Goal: Communication & Community: Participate in discussion

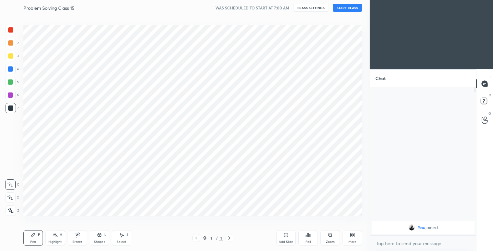
scroll to position [32286, 32151]
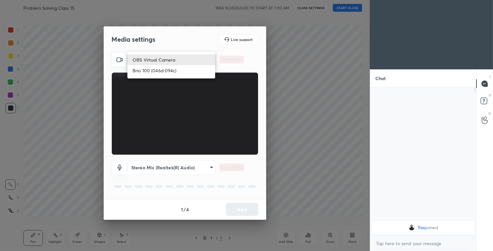
click at [199, 56] on body "1 2 3 4 5 6 7 C X Z C X Z E E Erase all H H Problem Solving Class 15 WAS SCHEDU…" at bounding box center [246, 125] width 493 height 251
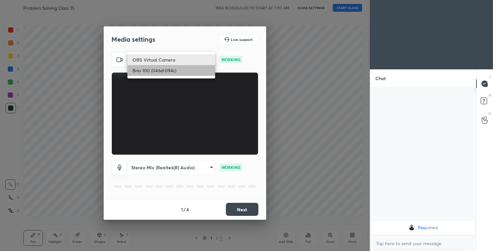
click at [181, 70] on li "Brio 100 (046d:094c)" at bounding box center [171, 70] width 88 height 11
type input "bdfc5684cc958706b886e3c3f5372366f4f4357b39d2b55e546429957c451d50"
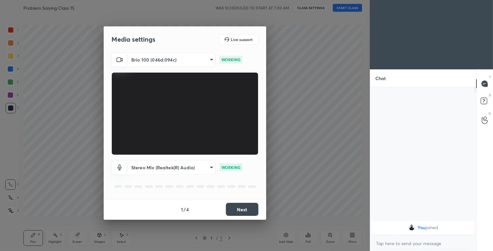
click at [185, 167] on body "1 2 3 4 5 6 7 C X Z C X Z E E Erase all H H Problem Solving Class 15 WAS SCHEDU…" at bounding box center [246, 125] width 493 height 251
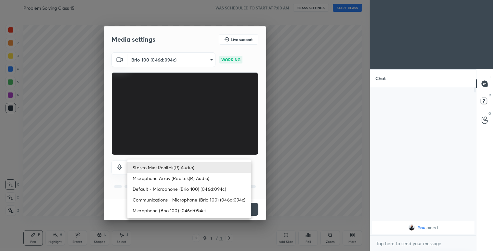
click at [185, 177] on li "Microphone Array (Realtek(R) Audio)" at bounding box center [188, 178] width 123 height 11
type input "8cd91f7201c8402883ea3d9ac180b2c8065449be74bd7ec64c27b7fb6ad7e5b8"
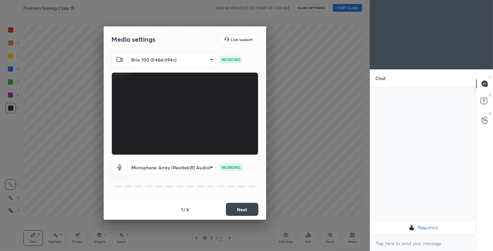
click at [233, 204] on button "Next" at bounding box center [242, 208] width 32 height 13
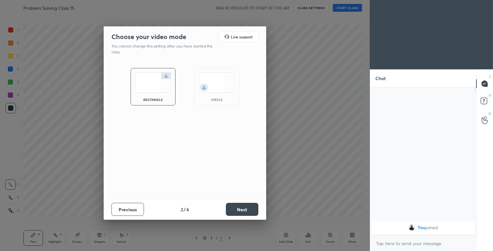
click at [233, 204] on button "Next" at bounding box center [242, 208] width 32 height 13
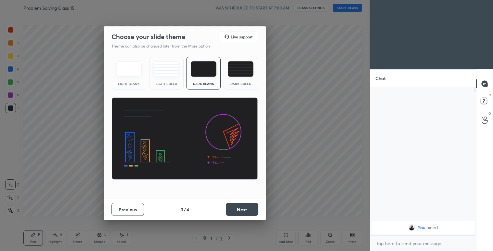
click at [233, 204] on button "Next" at bounding box center [242, 208] width 32 height 13
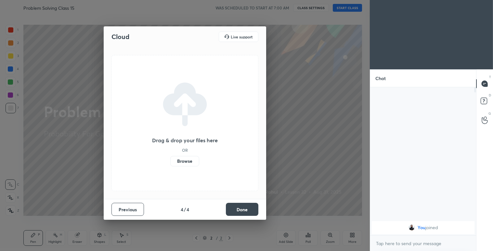
click at [190, 164] on label "Browse" at bounding box center [184, 161] width 29 height 10
click at [170, 164] on input "Browse" at bounding box center [170, 161] width 0 height 10
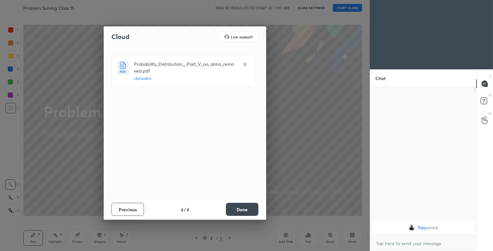
click at [248, 206] on button "Done" at bounding box center [242, 208] width 32 height 13
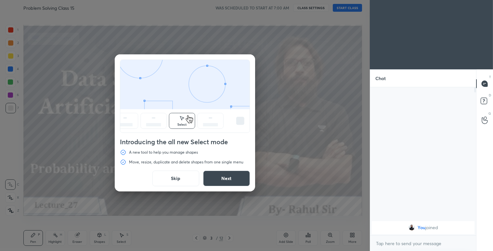
click at [240, 180] on button "Next" at bounding box center [226, 178] width 47 height 16
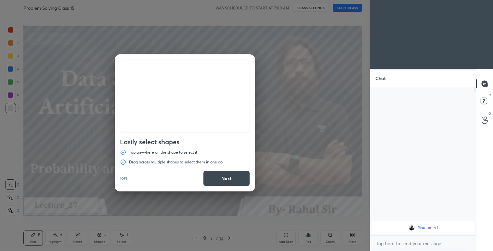
click at [237, 174] on button "Next" at bounding box center [226, 178] width 47 height 16
click at [237, 174] on button "Done" at bounding box center [226, 178] width 47 height 16
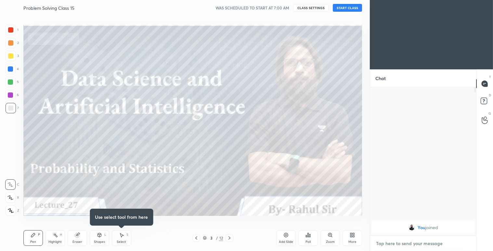
type textarea "x"
click at [409, 245] on textarea at bounding box center [423, 243] width 96 height 10
type textarea "c"
type textarea "x"
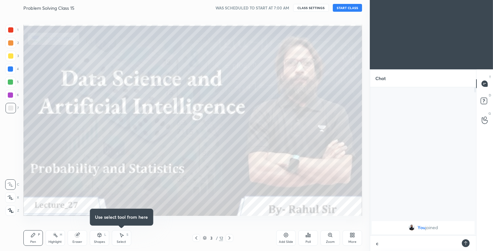
type textarea "cl"
type textarea "x"
type textarea "cla"
type textarea "x"
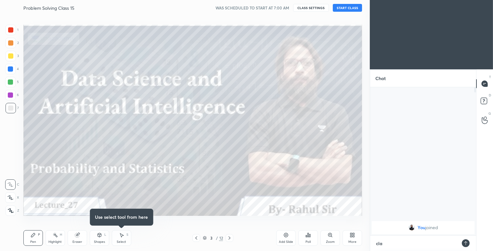
type textarea "clas"
type textarea "x"
type textarea "class"
type textarea "x"
type textarea "class"
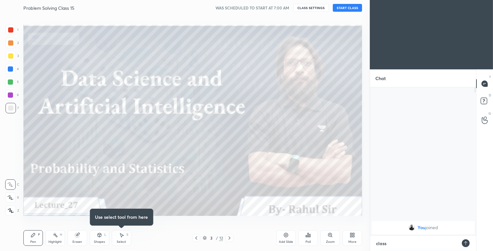
type textarea "x"
type textarea "class s"
type textarea "x"
type textarea "class st"
type textarea "x"
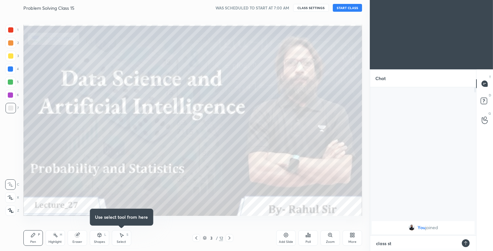
type textarea "class sta"
type textarea "x"
type textarea "class star"
type textarea "x"
type textarea "class start"
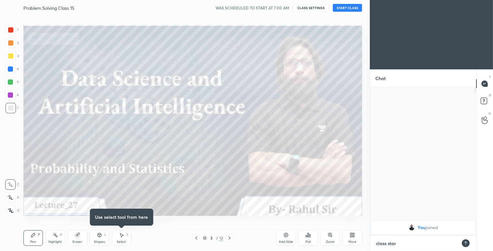
type textarea "x"
type textarea "class start"
type textarea "x"
type textarea "class start a"
type textarea "x"
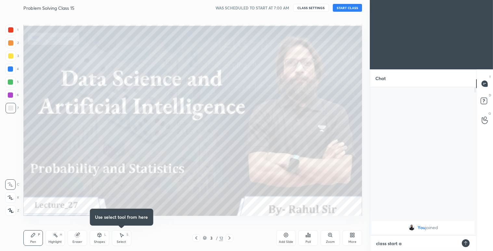
type textarea "class start at"
type textarea "x"
type textarea "class start at"
type textarea "x"
type textarea "class start at 7"
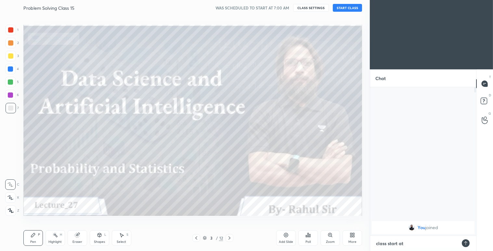
type textarea "x"
type textarea "class start at 7:"
type textarea "x"
type textarea "class start at 7:0"
type textarea "x"
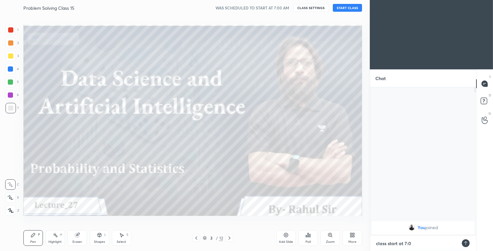
type textarea "class start at 7:05"
type textarea "x"
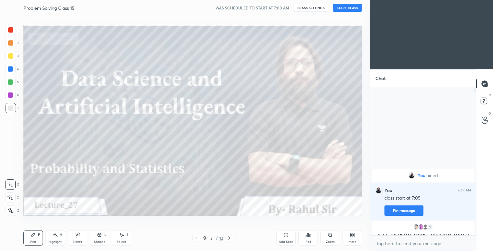
type textarea "x"
click at [309, 11] on button "CLASS SETTINGS" at bounding box center [311, 8] width 36 height 8
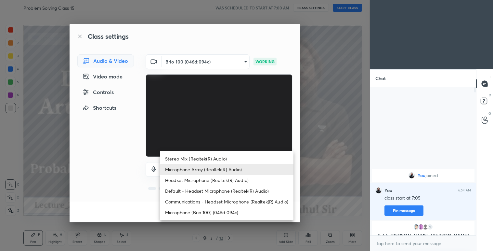
click at [220, 173] on body "1 2 3 4 5 6 7 C X Z C X Z E E Erase all H H Problem Solving Class 15 WAS SCHEDU…" at bounding box center [246, 125] width 493 height 251
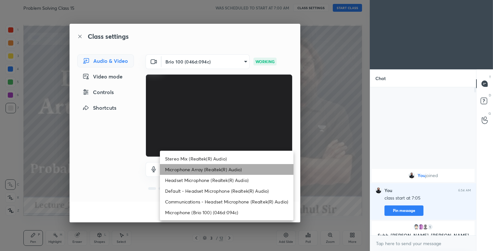
click at [210, 170] on li "Microphone Array (Realtek(R) Audio)" at bounding box center [227, 169] width 134 height 11
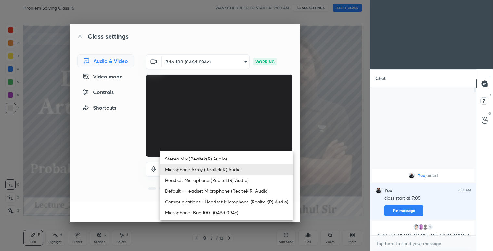
click at [233, 168] on body "1 2 3 4 5 6 7 C X Z C X Z E E Erase all H H Problem Solving Class 15 WAS SCHEDU…" at bounding box center [246, 125] width 493 height 251
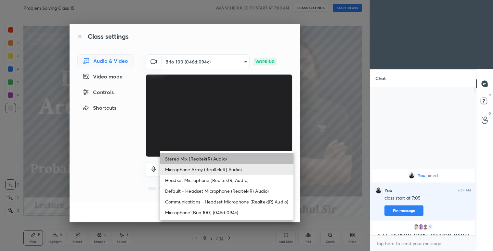
click at [216, 159] on li "Stereo Mix (Realtek(R) Audio)" at bounding box center [227, 158] width 134 height 11
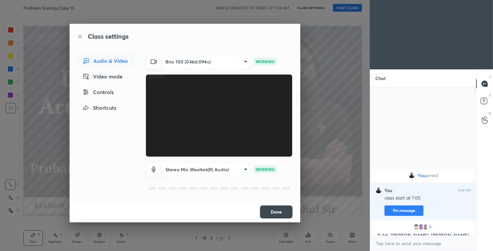
click at [226, 171] on body "1 2 3 4 5 6 7 C X Z C X Z E E Erase all H H Problem Solving Class 15 WAS SCHEDU…" at bounding box center [246, 125] width 493 height 251
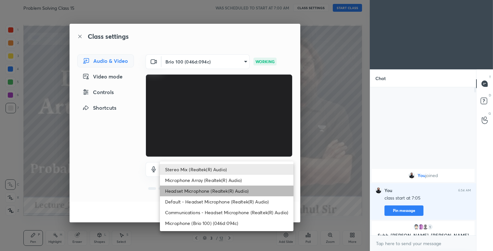
click at [212, 187] on li "Headset Microphone (Realtek(R) Audio)" at bounding box center [227, 190] width 134 height 11
type input "a5f1f09cc1b707dff4a92d48150899b8d01cd8fc78c8ca03df248268b57d4e88"
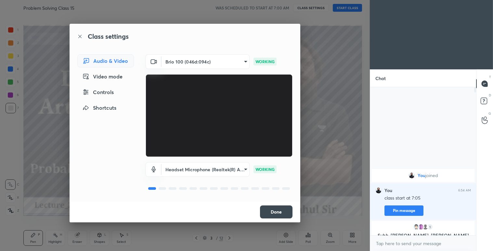
click at [275, 206] on button "Done" at bounding box center [276, 211] width 32 height 13
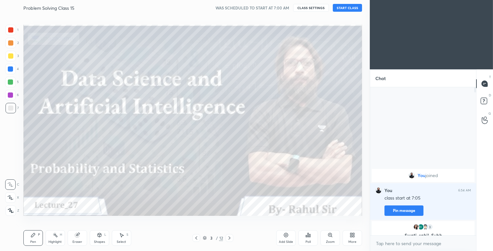
click at [195, 239] on icon at bounding box center [196, 237] width 5 height 5
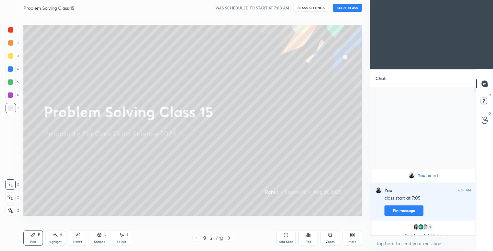
click at [227, 237] on icon at bounding box center [229, 237] width 5 height 5
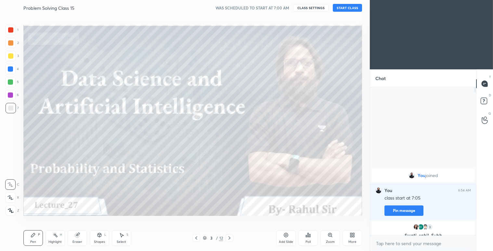
click at [228, 236] on icon at bounding box center [229, 237] width 5 height 5
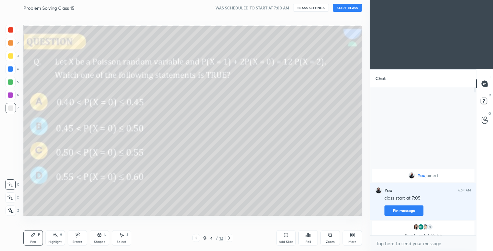
click at [196, 236] on icon at bounding box center [196, 237] width 5 height 5
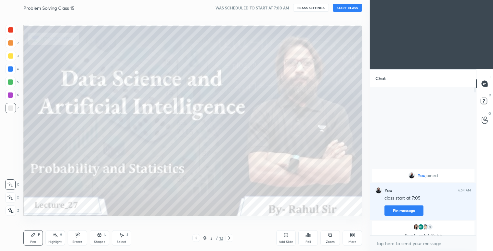
click at [348, 8] on button "START CLASS" at bounding box center [347, 8] width 29 height 8
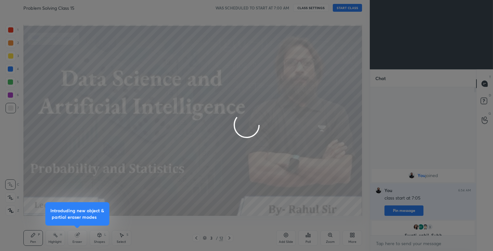
type textarea "x"
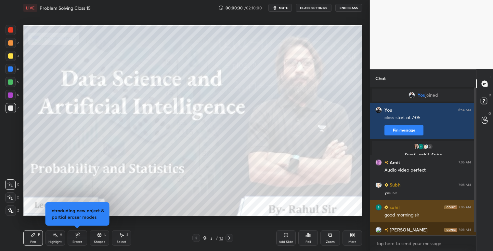
scroll to position [9, 0]
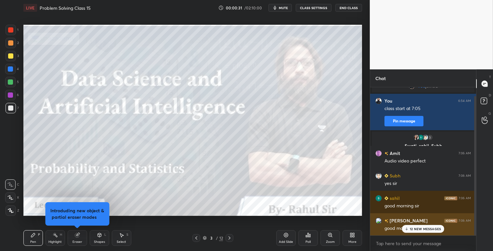
click at [423, 229] on p "12 NEW MESSAGES" at bounding box center [425, 228] width 31 height 4
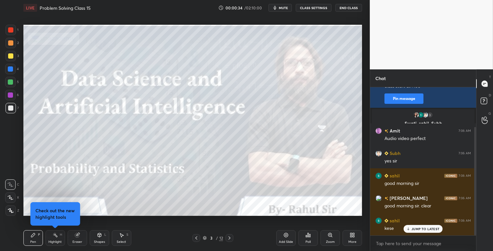
scroll to position [54, 0]
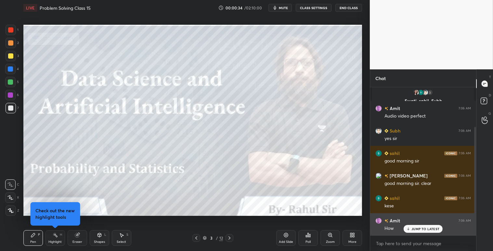
click at [422, 228] on p "JUMP TO LATEST" at bounding box center [425, 228] width 28 height 4
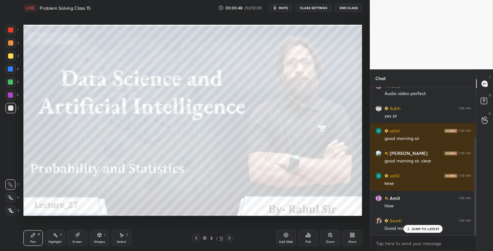
scroll to position [99, 0]
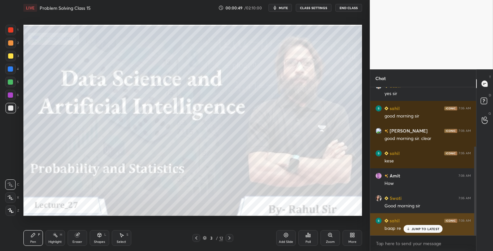
click at [418, 227] on p "JUMP TO LATEST" at bounding box center [425, 228] width 28 height 4
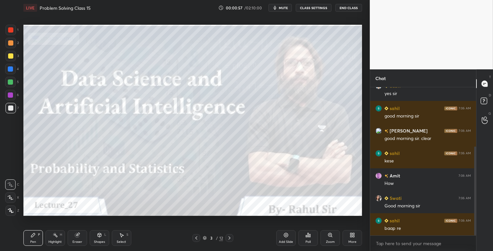
scroll to position [105, 0]
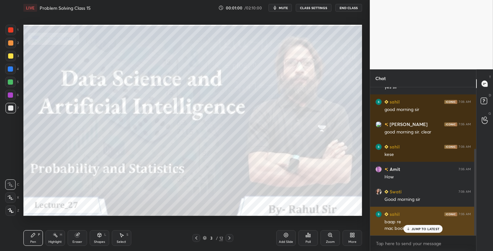
click at [428, 226] on p "JUMP TO LATEST" at bounding box center [425, 228] width 28 height 4
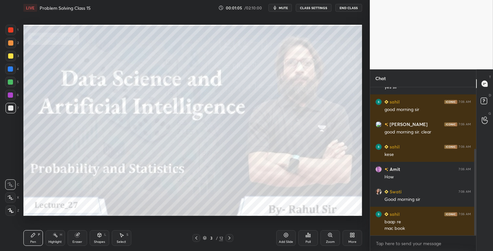
click at [226, 236] on div at bounding box center [230, 238] width 8 height 8
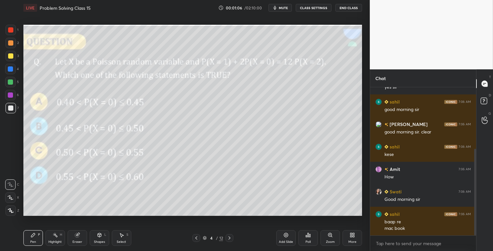
click at [226, 236] on div at bounding box center [230, 238] width 8 height 8
click at [195, 236] on icon at bounding box center [196, 237] width 5 height 5
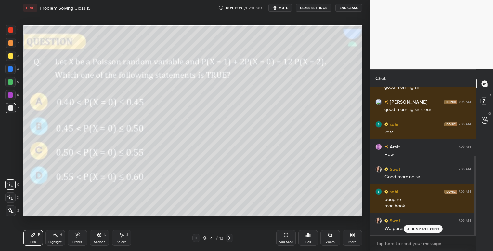
click at [194, 238] on icon at bounding box center [196, 237] width 5 height 5
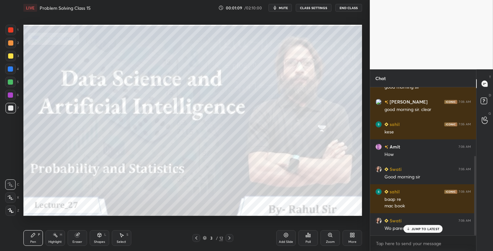
click at [230, 237] on icon at bounding box center [229, 237] width 2 height 3
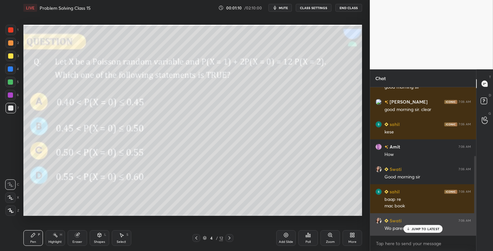
click at [413, 227] on p "JUMP TO LATEST" at bounding box center [425, 228] width 28 height 4
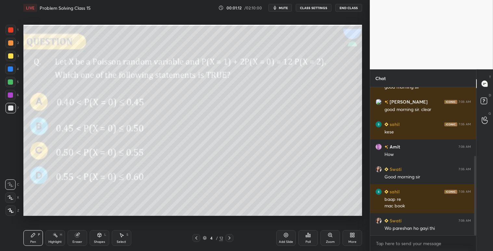
click at [197, 237] on icon at bounding box center [196, 237] width 5 height 5
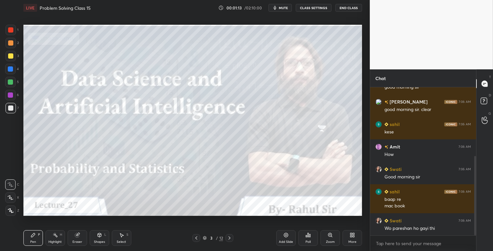
click at [229, 236] on icon at bounding box center [229, 237] width 5 height 5
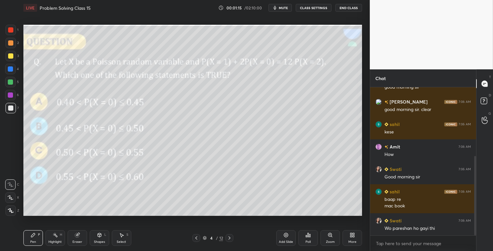
click at [281, 236] on div "Add Slide" at bounding box center [285, 238] width 19 height 16
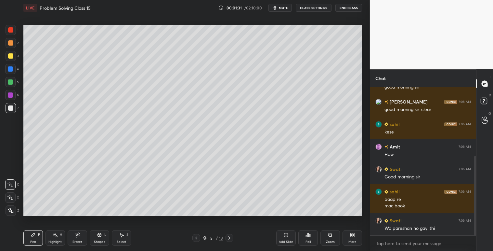
click at [9, 42] on div at bounding box center [10, 42] width 5 height 5
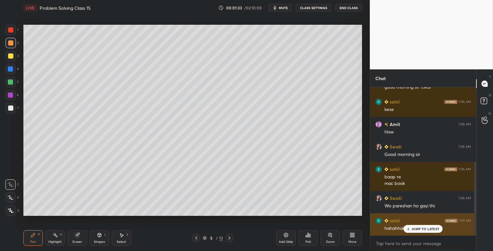
click at [411, 231] on div "JUMP TO LATEST" at bounding box center [423, 229] width 39 height 8
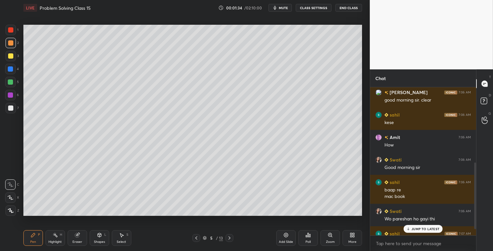
scroll to position [166, 0]
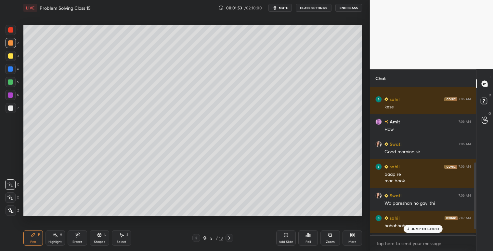
click at [411, 228] on div "JUMP TO LATEST" at bounding box center [423, 229] width 39 height 8
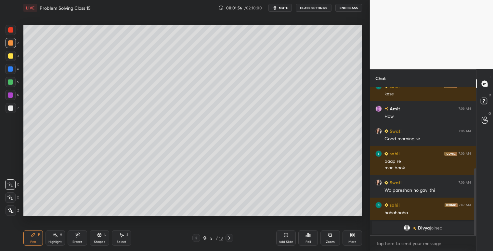
click at [14, 44] on div at bounding box center [11, 43] width 10 height 10
click at [9, 110] on div at bounding box center [10, 107] width 5 height 5
click at [10, 107] on div at bounding box center [10, 107] width 5 height 5
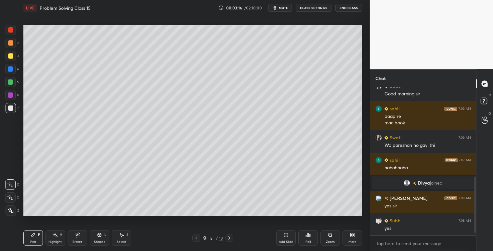
scroll to position [246, 0]
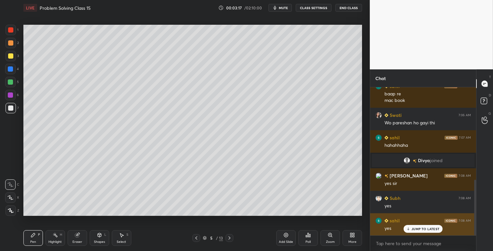
click at [431, 229] on p "JUMP TO LATEST" at bounding box center [425, 228] width 28 height 4
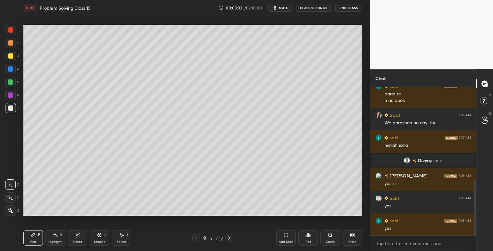
click at [285, 236] on icon at bounding box center [286, 235] width 4 height 4
click at [97, 238] on div "Shapes L" at bounding box center [99, 238] width 19 height 16
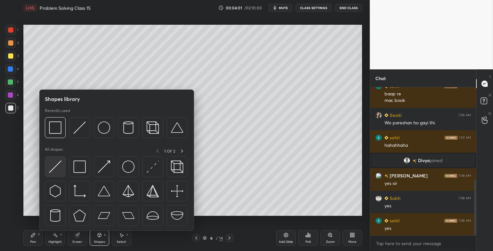
click at [59, 162] on img at bounding box center [55, 166] width 12 height 12
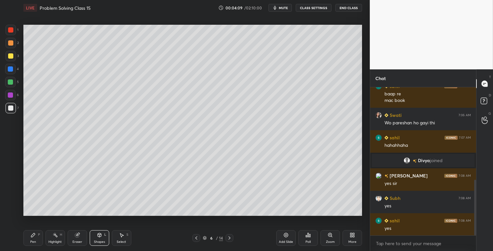
click at [29, 236] on div "Pen P" at bounding box center [32, 238] width 19 height 16
click at [100, 234] on icon at bounding box center [99, 234] width 4 height 1
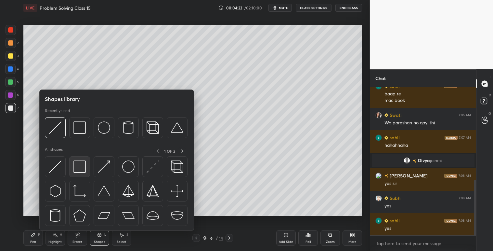
click at [66, 164] on div at bounding box center [117, 192] width 144 height 73
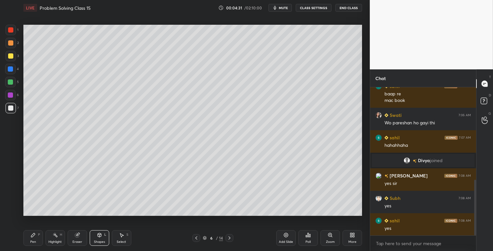
click at [31, 236] on icon at bounding box center [33, 234] width 5 height 5
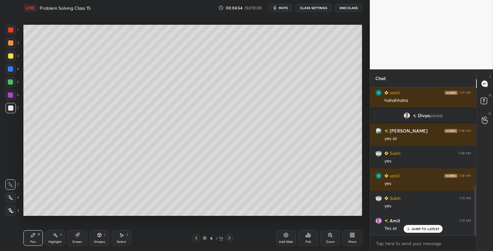
scroll to position [313, 0]
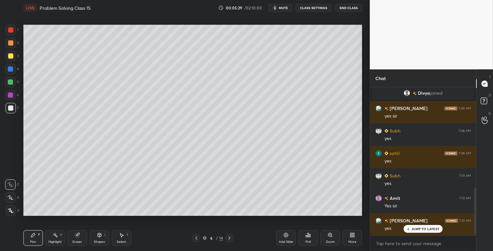
click at [283, 236] on div "Add Slide" at bounding box center [285, 238] width 19 height 16
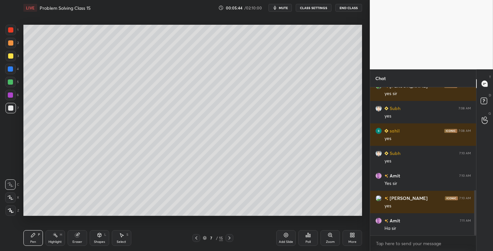
click at [11, 85] on div at bounding box center [10, 82] width 10 height 10
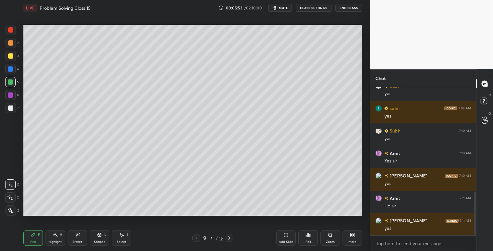
click at [10, 44] on div at bounding box center [10, 42] width 5 height 5
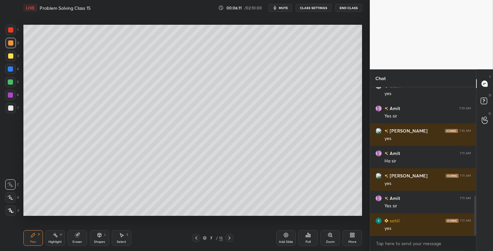
scroll to position [426, 0]
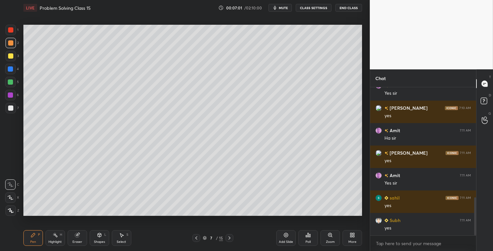
click at [8, 105] on div at bounding box center [10, 107] width 5 height 5
click at [284, 232] on icon at bounding box center [285, 234] width 5 height 5
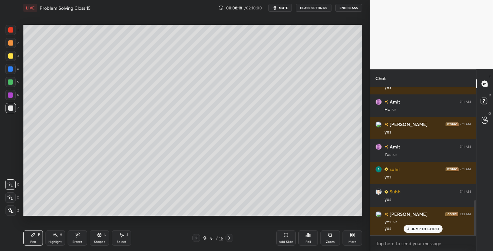
scroll to position [477, 0]
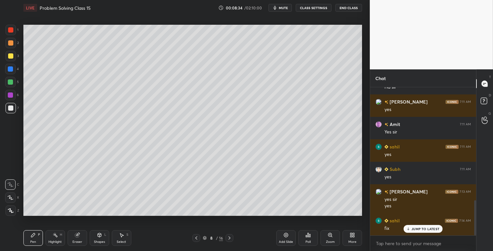
click at [34, 234] on icon at bounding box center [33, 235] width 4 height 4
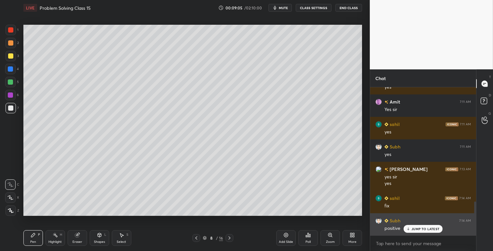
click at [413, 227] on p "JUMP TO LATEST" at bounding box center [425, 228] width 28 height 4
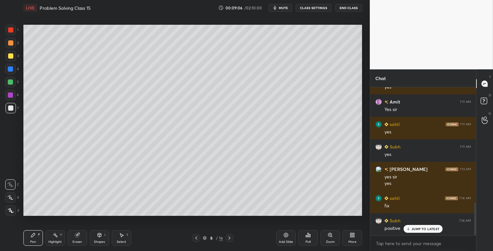
scroll to position [522, 0]
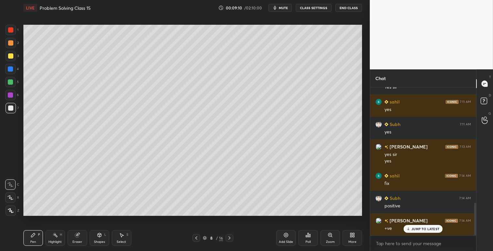
click at [12, 57] on div at bounding box center [10, 55] width 5 height 5
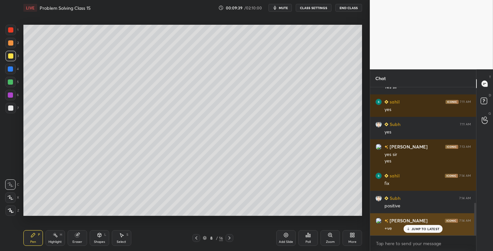
click at [418, 228] on p "JUMP TO LATEST" at bounding box center [425, 228] width 28 height 4
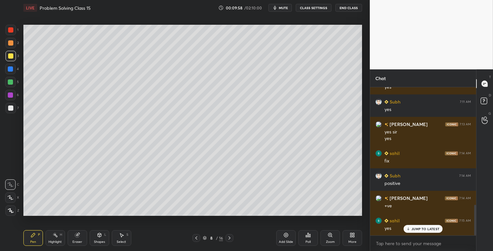
scroll to position [566, 0]
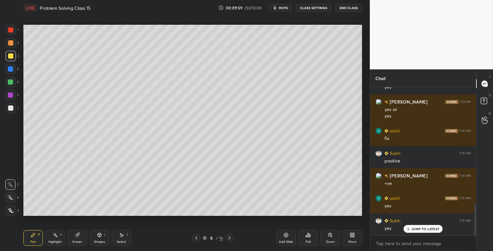
click at [77, 235] on icon at bounding box center [77, 235] width 4 height 4
click at [33, 236] on icon at bounding box center [33, 234] width 5 height 5
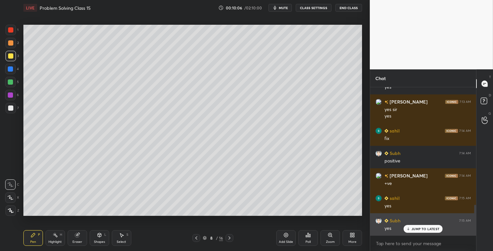
click at [414, 229] on p "JUMP TO LATEST" at bounding box center [425, 228] width 28 height 4
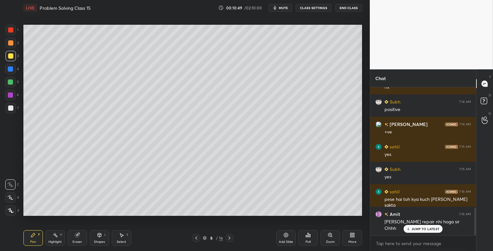
scroll to position [640, 0]
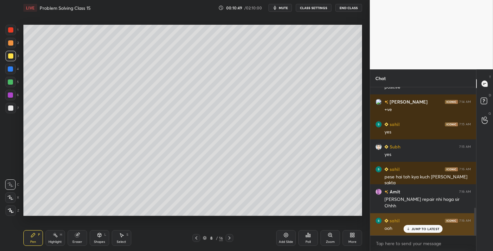
click at [415, 228] on p "JUMP TO LATEST" at bounding box center [425, 228] width 28 height 4
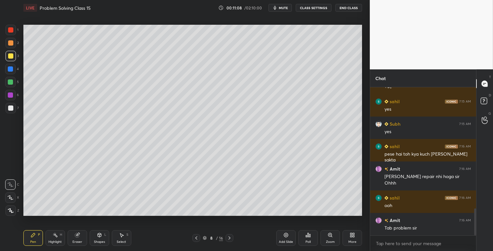
scroll to position [685, 0]
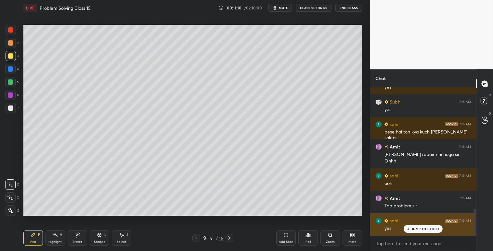
click at [423, 229] on p "JUMP TO LATEST" at bounding box center [425, 228] width 28 height 4
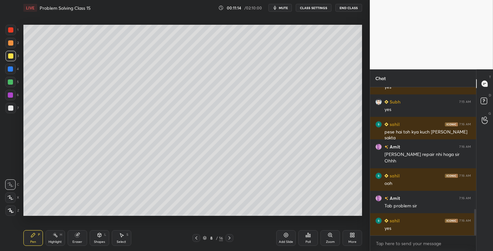
click at [284, 235] on icon at bounding box center [286, 235] width 4 height 4
click at [97, 240] on div "Shapes" at bounding box center [99, 241] width 11 height 3
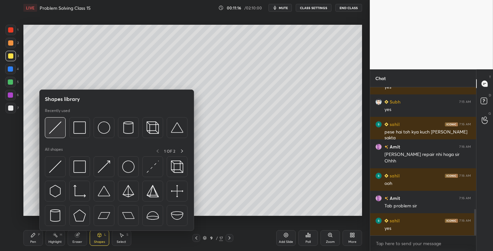
click at [46, 128] on div at bounding box center [55, 127] width 21 height 21
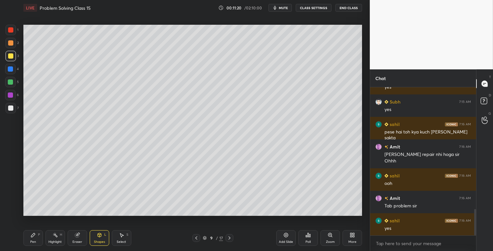
click at [36, 233] on div "Pen P" at bounding box center [32, 238] width 19 height 16
click at [10, 55] on div at bounding box center [10, 55] width 5 height 5
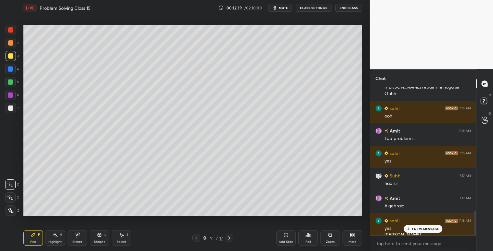
scroll to position [759, 0]
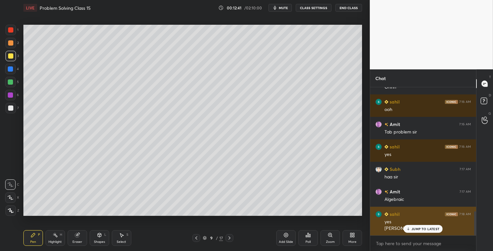
click at [412, 226] on p "JUMP TO LATEST" at bounding box center [425, 228] width 28 height 4
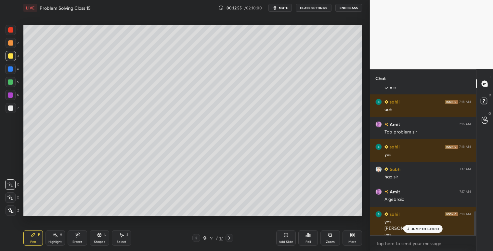
scroll to position [765, 0]
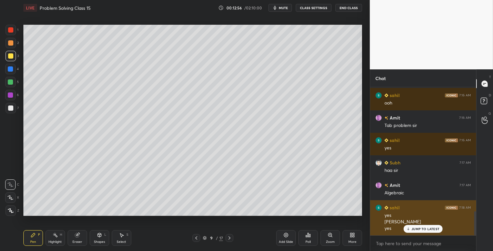
click at [417, 228] on p "JUMP TO LATEST" at bounding box center [425, 228] width 28 height 4
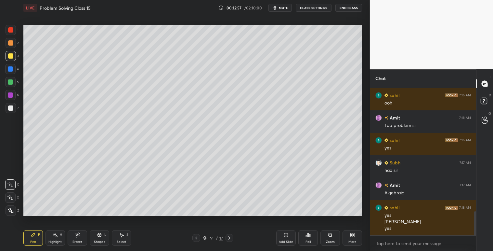
click at [279, 235] on div "Add Slide" at bounding box center [285, 238] width 19 height 16
click at [12, 56] on div at bounding box center [10, 55] width 5 height 5
click at [10, 43] on div at bounding box center [10, 42] width 5 height 5
click at [99, 235] on icon at bounding box center [99, 235] width 4 height 4
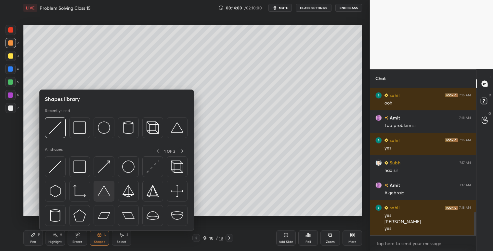
scroll to position [788, 0]
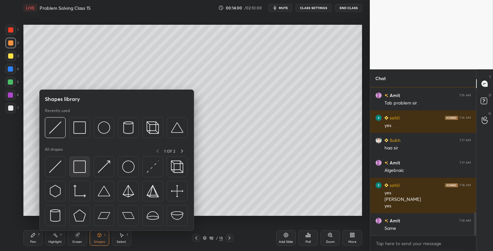
click at [83, 164] on img at bounding box center [79, 166] width 12 height 12
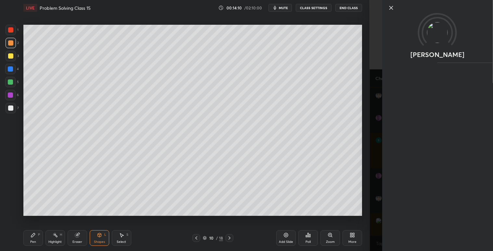
scroll to position [855, 0]
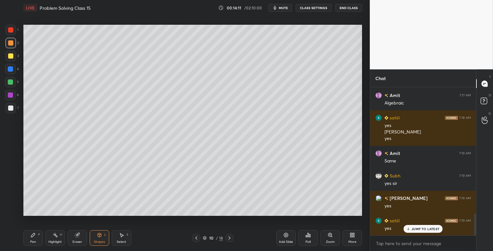
click at [284, 237] on icon at bounding box center [285, 234] width 5 height 5
click at [33, 235] on icon at bounding box center [33, 235] width 4 height 4
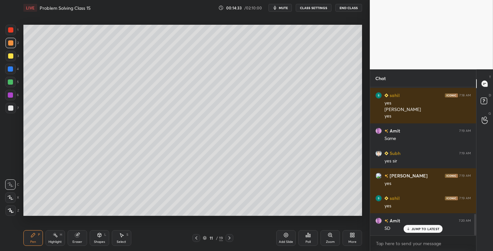
click at [11, 55] on div at bounding box center [10, 55] width 5 height 5
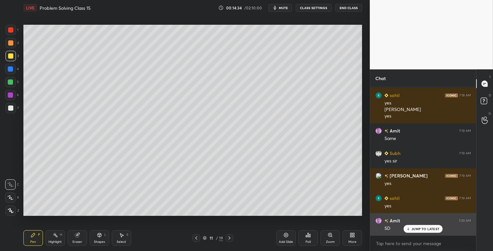
click at [420, 228] on p "JUMP TO LATEST" at bounding box center [425, 228] width 28 height 4
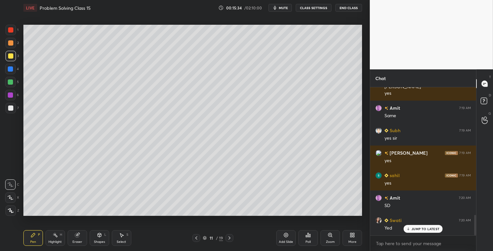
scroll to position [922, 0]
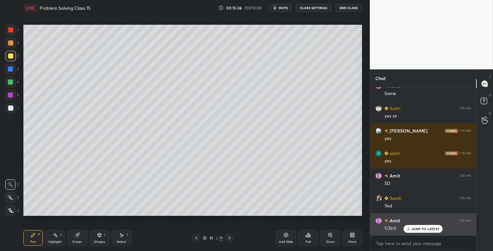
click at [423, 227] on p "JUMP TO LATEST" at bounding box center [425, 228] width 28 height 4
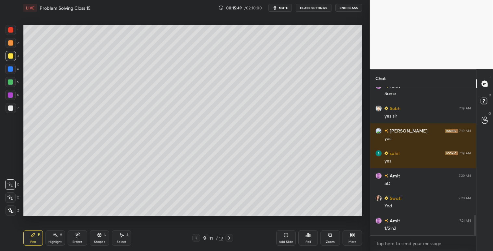
click at [103, 238] on div "Shapes L" at bounding box center [99, 238] width 19 height 16
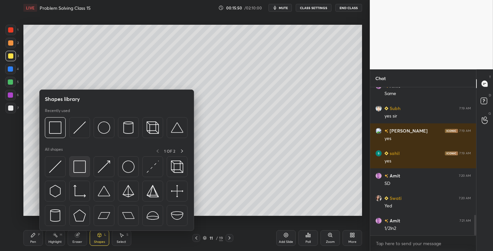
click at [81, 168] on img at bounding box center [79, 166] width 12 height 12
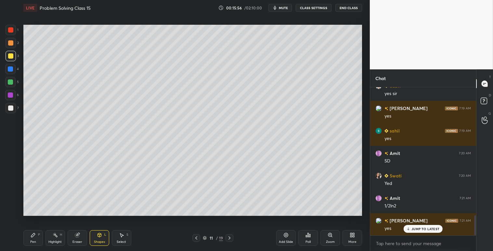
scroll to position [967, 0]
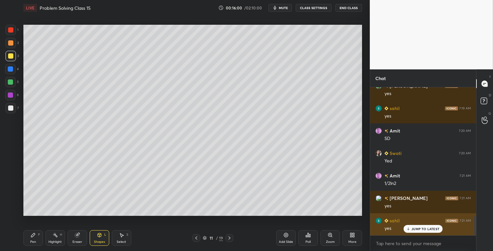
click at [422, 230] on p "JUMP TO LATEST" at bounding box center [425, 228] width 28 height 4
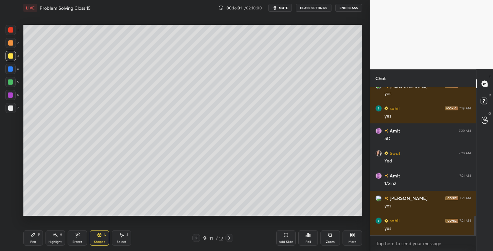
click at [31, 237] on icon at bounding box center [33, 234] width 5 height 5
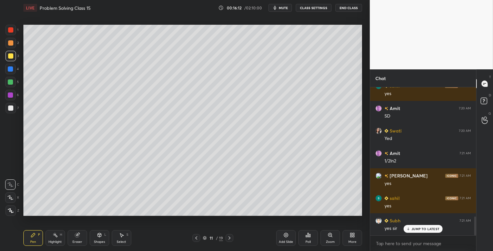
scroll to position [1012, 0]
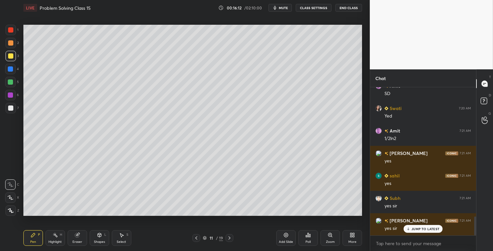
click at [424, 229] on p "JUMP TO LATEST" at bounding box center [425, 228] width 28 height 4
click at [291, 235] on div "Add Slide" at bounding box center [285, 238] width 19 height 16
click at [12, 57] on div at bounding box center [10, 55] width 5 height 5
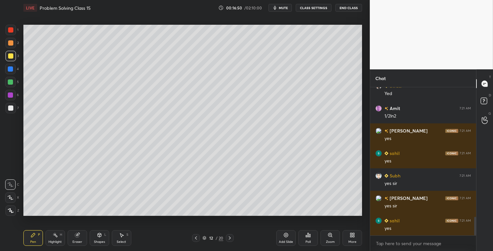
click at [12, 58] on div at bounding box center [11, 56] width 10 height 10
click at [9, 43] on div at bounding box center [10, 42] width 5 height 5
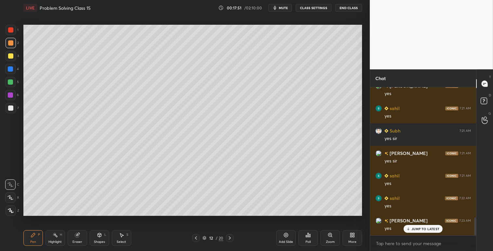
scroll to position [1102, 0]
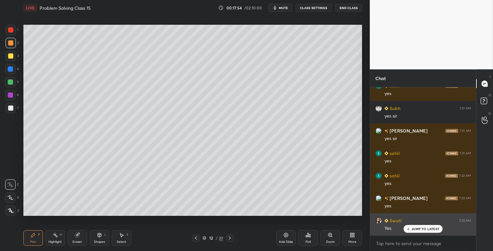
click at [420, 228] on p "JUMP TO LATEST" at bounding box center [425, 228] width 28 height 4
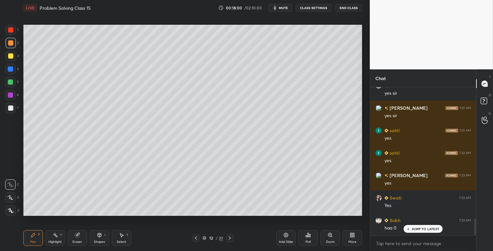
scroll to position [1146, 0]
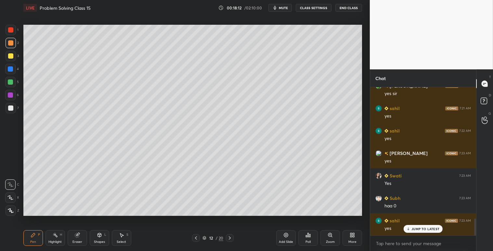
click at [84, 232] on div "Eraser" at bounding box center [77, 238] width 19 height 16
click at [32, 236] on icon at bounding box center [33, 235] width 4 height 4
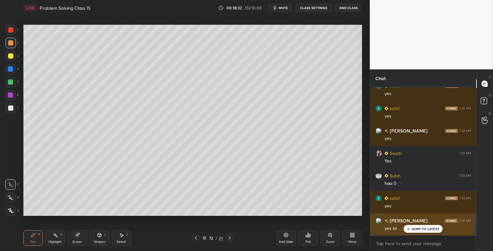
click at [423, 228] on p "JUMP TO LATEST" at bounding box center [425, 228] width 28 height 4
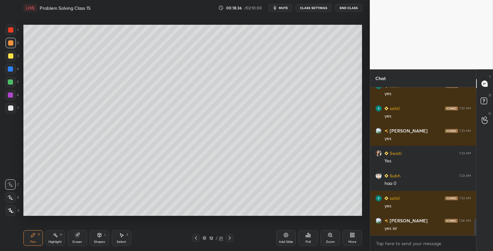
click at [284, 233] on icon at bounding box center [285, 234] width 5 height 5
click at [12, 57] on div at bounding box center [10, 55] width 5 height 5
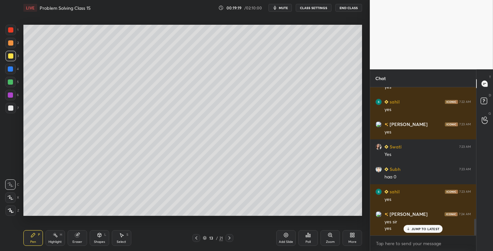
click at [122, 233] on icon at bounding box center [121, 234] width 5 height 5
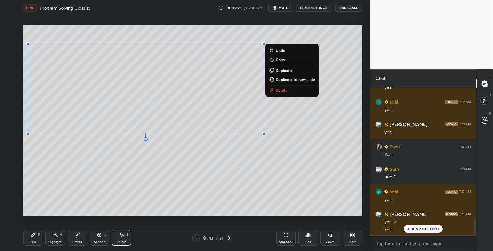
click at [154, 173] on div "0 ° Undo Copy Duplicate Duplicate to new slide Delete" at bounding box center [192, 120] width 339 height 190
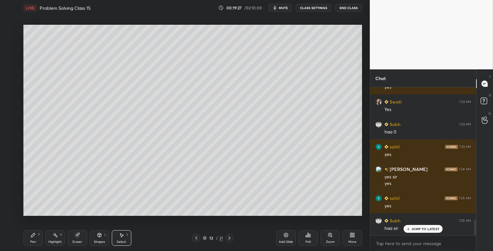
scroll to position [1243, 0]
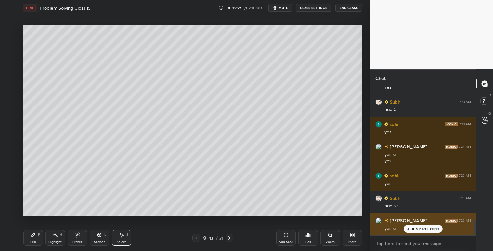
click at [408, 230] on icon at bounding box center [408, 228] width 4 height 4
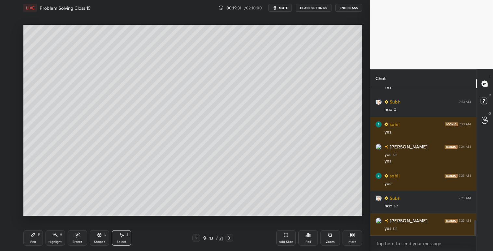
click at [33, 235] on icon at bounding box center [33, 235] width 4 height 4
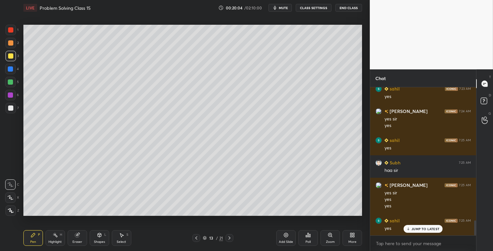
scroll to position [1300, 0]
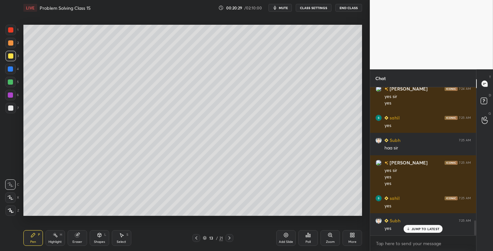
click at [9, 69] on div at bounding box center [10, 68] width 5 height 5
click at [284, 235] on icon at bounding box center [286, 235] width 4 height 4
click at [14, 56] on div at bounding box center [11, 56] width 10 height 10
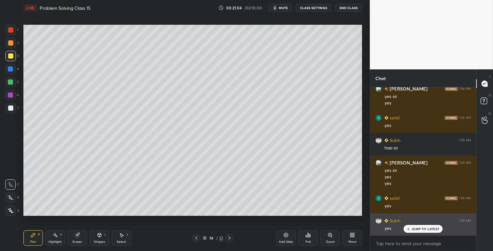
click at [413, 227] on p "JUMP TO LATEST" at bounding box center [425, 228] width 28 height 4
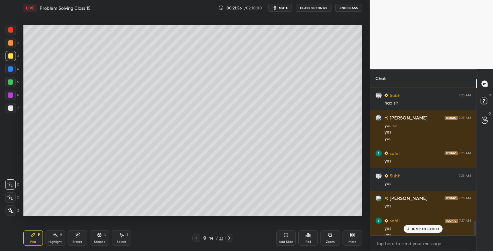
scroll to position [1352, 0]
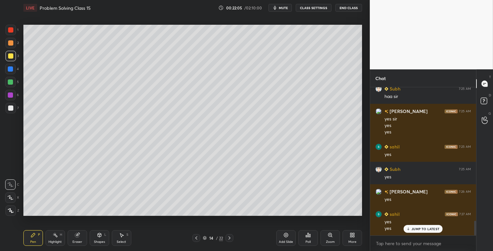
click at [10, 44] on div at bounding box center [10, 42] width 5 height 5
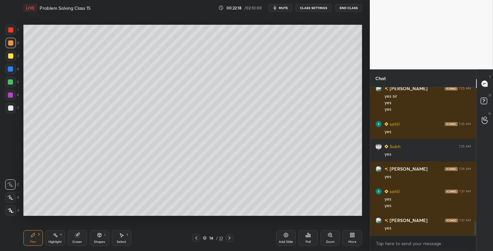
scroll to position [1397, 0]
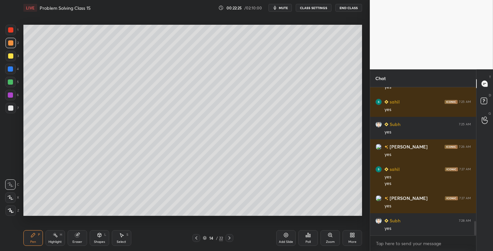
click at [11, 199] on icon at bounding box center [10, 197] width 6 height 5
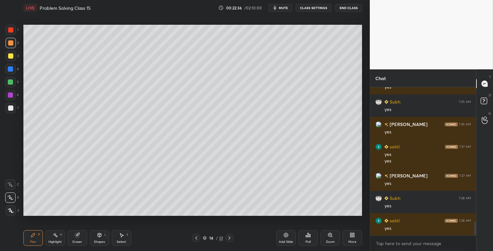
scroll to position [1441, 0]
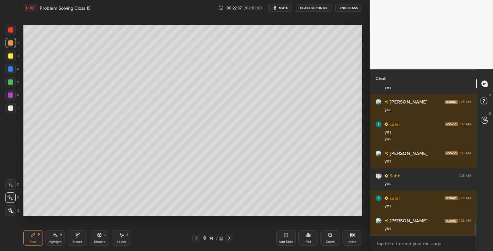
click at [97, 235] on icon at bounding box center [99, 234] width 5 height 5
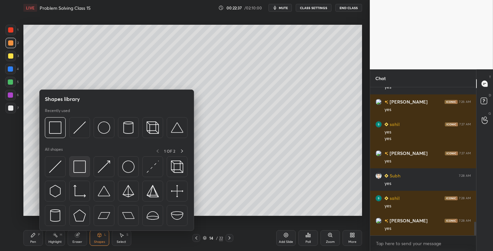
click at [80, 166] on img at bounding box center [79, 166] width 12 height 12
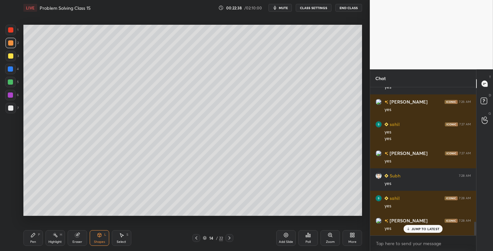
scroll to position [1464, 0]
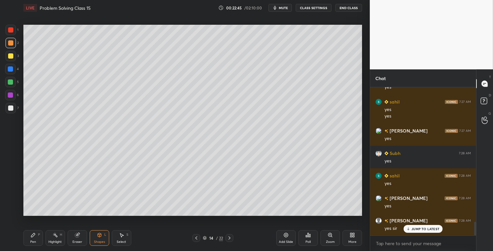
click at [285, 236] on icon at bounding box center [285, 234] width 5 height 5
click at [8, 56] on div at bounding box center [10, 55] width 5 height 5
click at [27, 235] on div "Pen P" at bounding box center [32, 238] width 19 height 16
click at [197, 235] on icon at bounding box center [196, 237] width 5 height 5
click at [228, 239] on icon at bounding box center [229, 237] width 5 height 5
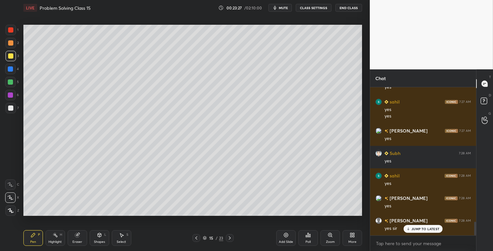
click at [7, 71] on div at bounding box center [10, 69] width 10 height 10
click at [10, 80] on div at bounding box center [10, 81] width 5 height 5
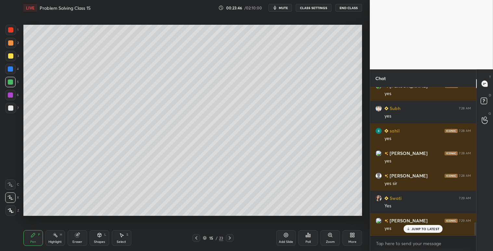
scroll to position [1531, 0]
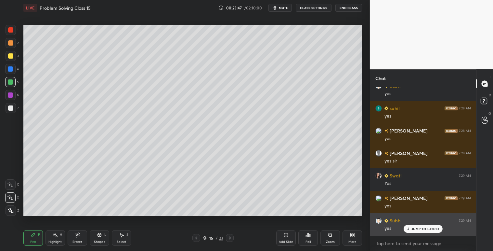
click at [415, 226] on p "JUMP TO LATEST" at bounding box center [425, 228] width 28 height 4
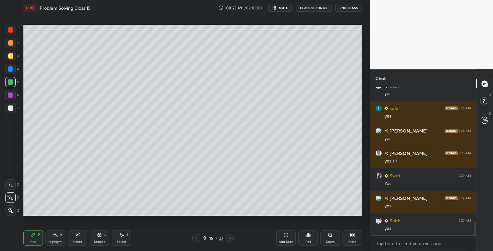
scroll to position [1554, 0]
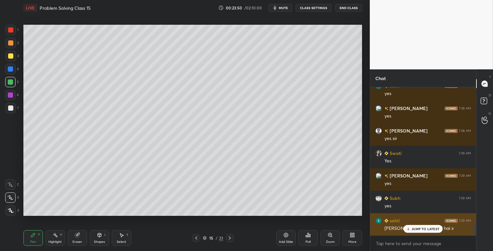
click at [410, 227] on icon at bounding box center [408, 228] width 4 height 4
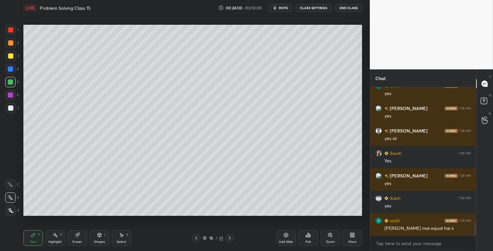
scroll to position [1560, 0]
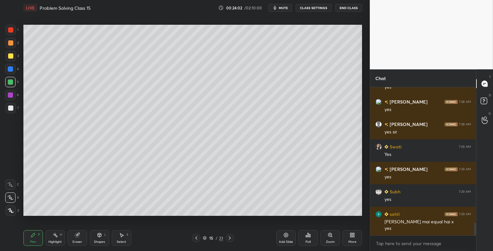
click at [230, 238] on icon at bounding box center [230, 237] width 2 height 3
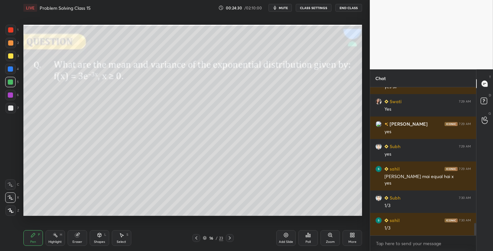
scroll to position [1627, 0]
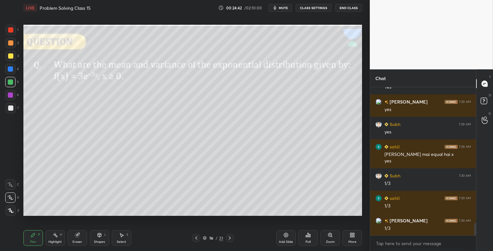
click at [232, 238] on div at bounding box center [230, 238] width 8 height 8
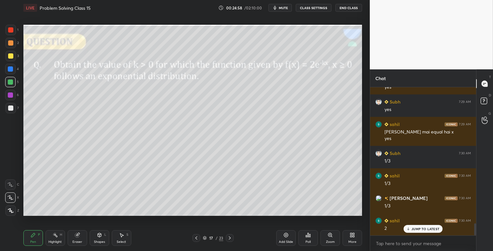
click at [10, 107] on div at bounding box center [10, 107] width 5 height 5
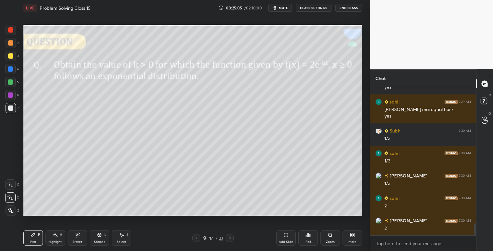
scroll to position [1695, 0]
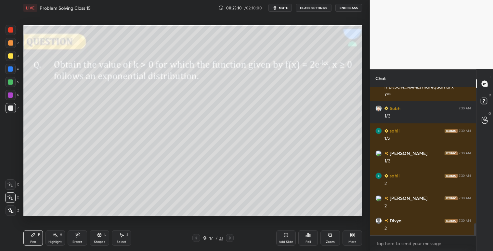
click at [28, 233] on div "Pen P" at bounding box center [32, 238] width 19 height 16
click at [12, 182] on icon at bounding box center [10, 184] width 6 height 5
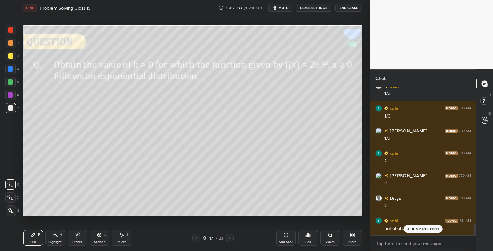
click at [415, 229] on p "JUMP TO LATEST" at bounding box center [425, 228] width 28 height 4
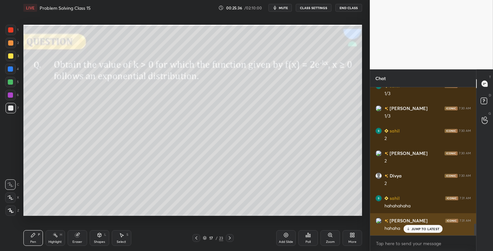
click at [427, 227] on p "JUMP TO LATEST" at bounding box center [425, 228] width 28 height 4
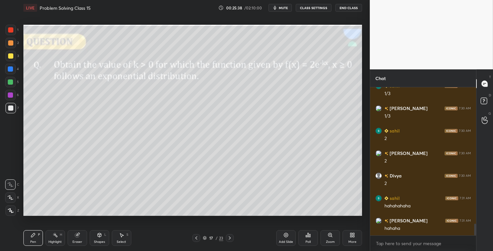
click at [229, 238] on icon at bounding box center [229, 237] width 5 height 5
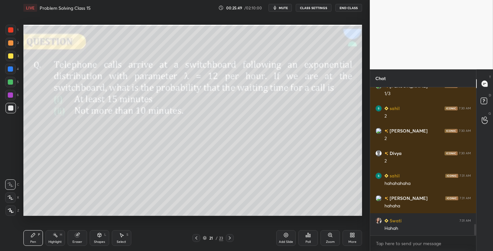
click at [35, 234] on icon at bounding box center [33, 235] width 4 height 4
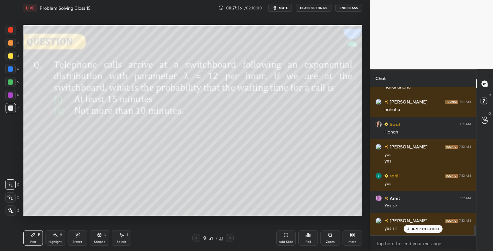
scroll to position [1880, 0]
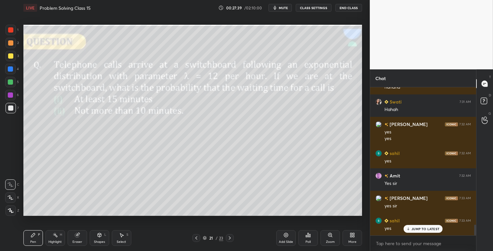
click at [281, 232] on div "Add Slide" at bounding box center [285, 238] width 19 height 16
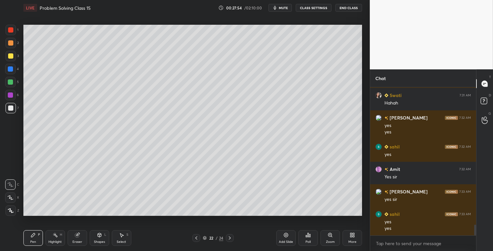
scroll to position [1909, 0]
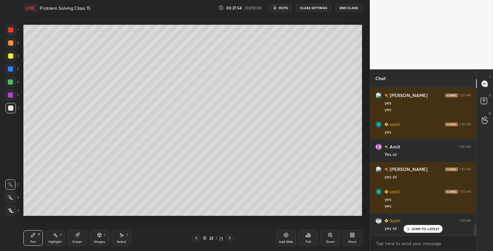
click at [73, 236] on div "Eraser" at bounding box center [77, 238] width 19 height 16
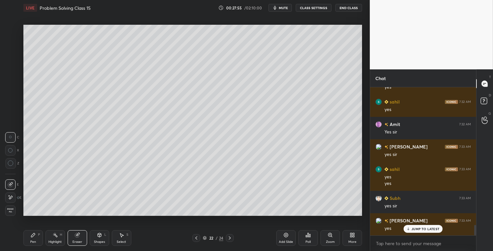
click at [8, 198] on icon at bounding box center [10, 197] width 5 height 6
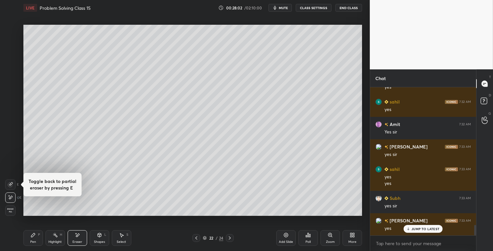
click at [197, 239] on icon at bounding box center [196, 237] width 5 height 5
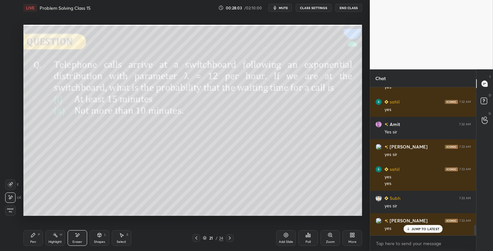
click at [36, 235] on div "Pen P" at bounding box center [32, 238] width 19 height 16
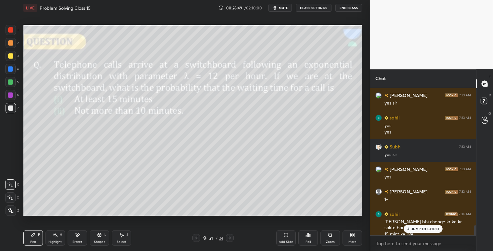
scroll to position [1990, 0]
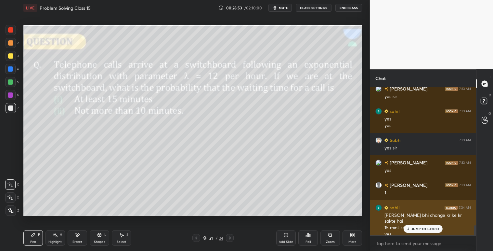
click at [411, 227] on div "JUMP TO LATEST" at bounding box center [423, 229] width 39 height 8
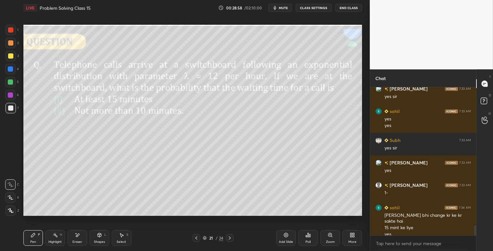
click at [73, 235] on div "Eraser" at bounding box center [77, 238] width 19 height 16
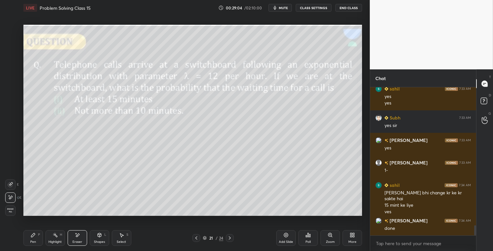
click at [34, 235] on icon at bounding box center [33, 235] width 4 height 4
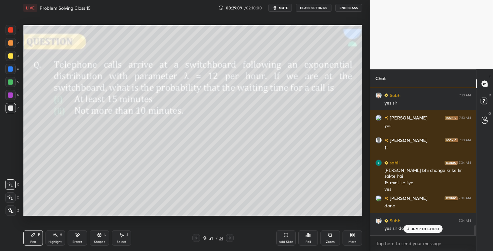
scroll to position [2057, 0]
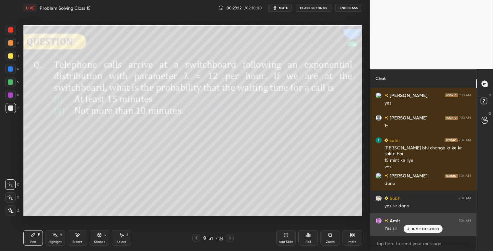
click at [419, 229] on p "JUMP TO LATEST" at bounding box center [425, 228] width 28 height 4
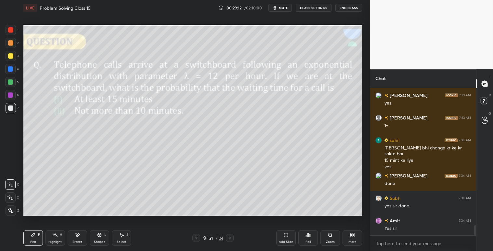
click at [199, 238] on icon at bounding box center [196, 237] width 5 height 5
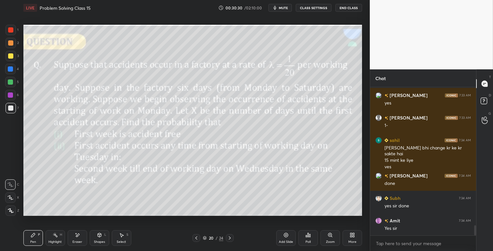
click at [285, 235] on icon at bounding box center [285, 234] width 5 height 5
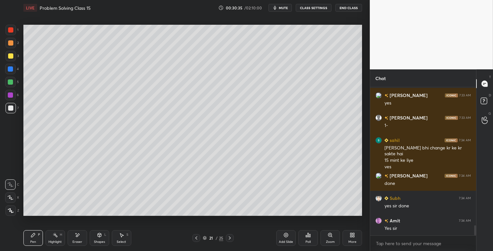
click at [196, 238] on icon at bounding box center [196, 237] width 5 height 5
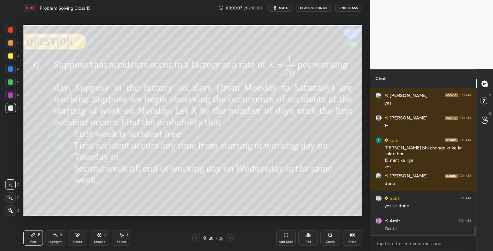
click at [229, 236] on icon at bounding box center [230, 237] width 2 height 3
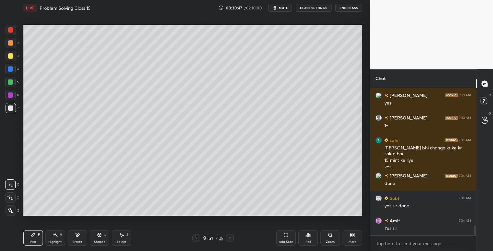
click at [194, 240] on icon at bounding box center [196, 237] width 5 height 5
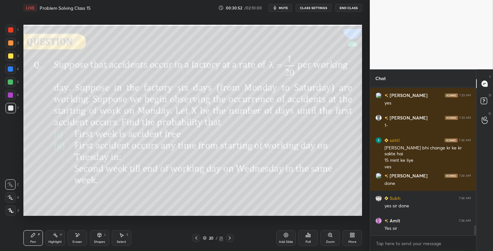
click at [229, 237] on icon at bounding box center [229, 237] width 5 height 5
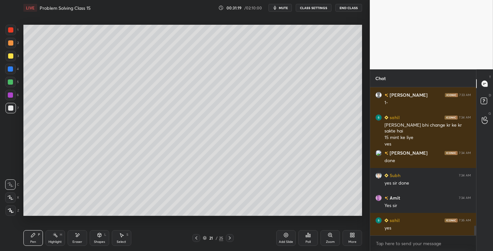
scroll to position [2102, 0]
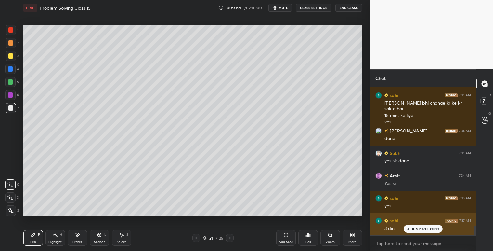
click at [423, 227] on p "JUMP TO LATEST" at bounding box center [425, 228] width 28 height 4
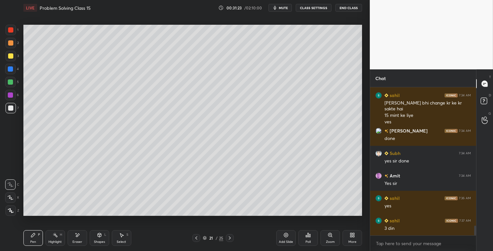
scroll to position [2124, 0]
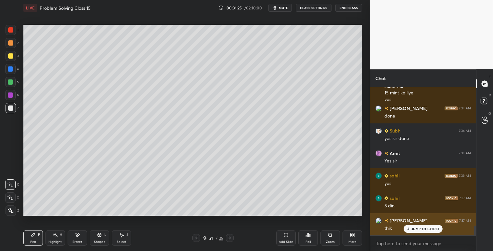
click at [416, 227] on p "JUMP TO LATEST" at bounding box center [425, 228] width 28 height 4
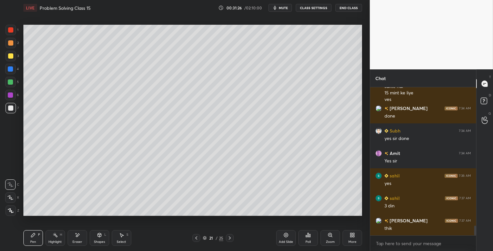
click at [195, 236] on icon at bounding box center [196, 237] width 5 height 5
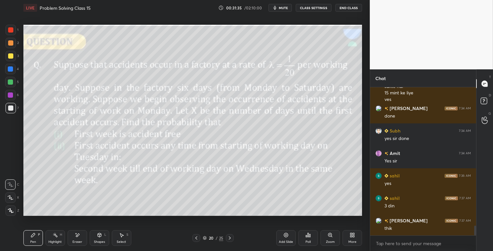
scroll to position [2147, 0]
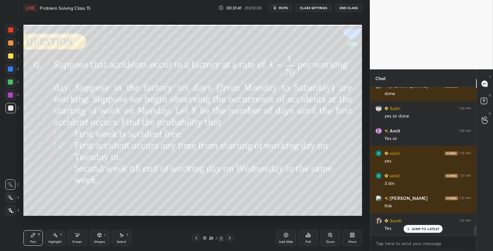
click at [230, 238] on icon at bounding box center [230, 237] width 2 height 3
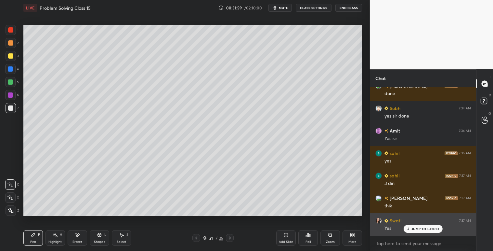
click at [415, 227] on p "JUMP TO LATEST" at bounding box center [425, 228] width 28 height 4
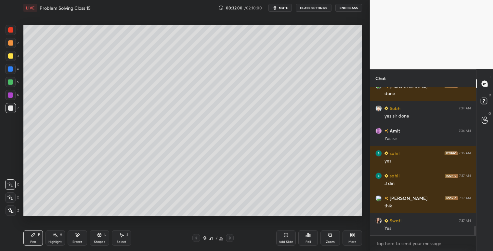
click at [194, 237] on icon at bounding box center [196, 237] width 5 height 5
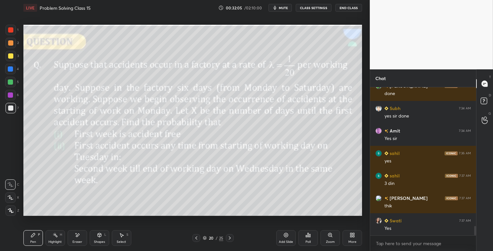
click at [230, 239] on icon at bounding box center [229, 237] width 5 height 5
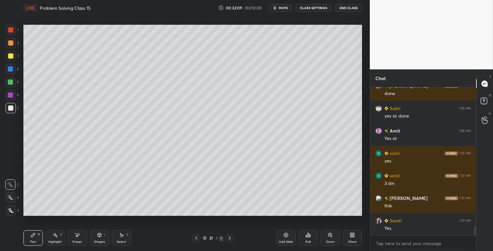
scroll to position [2169, 0]
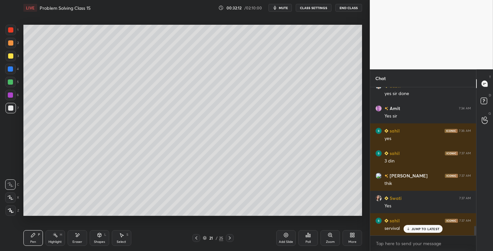
click at [414, 229] on p "JUMP TO LATEST" at bounding box center [425, 228] width 28 height 4
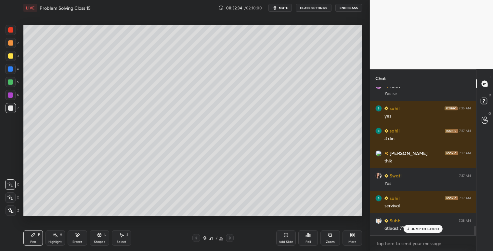
click at [418, 228] on p "JUMP TO LATEST" at bounding box center [425, 228] width 28 height 4
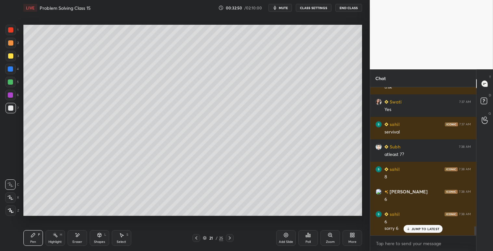
scroll to position [2288, 0]
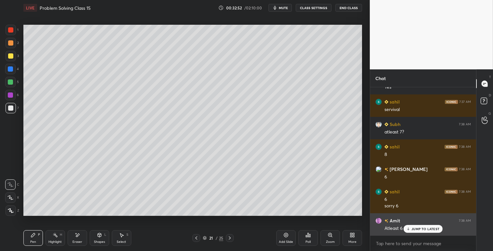
click at [409, 225] on div "JUMP TO LATEST" at bounding box center [423, 229] width 39 height 8
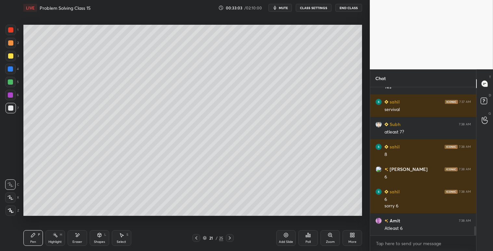
click at [79, 231] on div "Eraser" at bounding box center [77, 238] width 19 height 16
click at [10, 183] on icon at bounding box center [11, 183] width 4 height 3
click at [11, 150] on icon at bounding box center [10, 150] width 5 height 5
click at [33, 233] on icon at bounding box center [33, 235] width 4 height 4
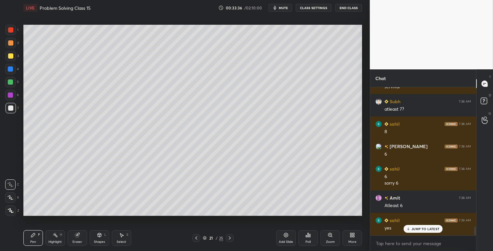
scroll to position [2333, 0]
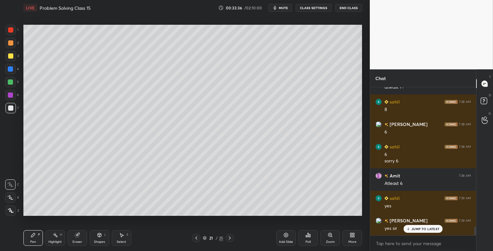
click at [199, 236] on icon at bounding box center [196, 237] width 5 height 5
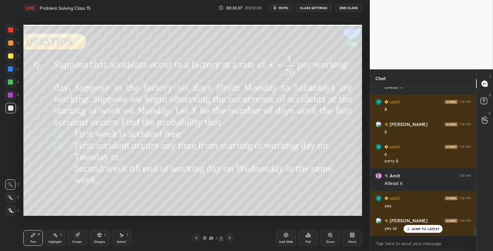
click at [416, 228] on p "JUMP TO LATEST" at bounding box center [425, 228] width 28 height 4
click at [229, 238] on icon at bounding box center [229, 237] width 5 height 5
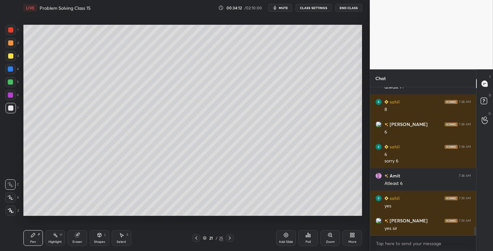
click at [198, 236] on icon at bounding box center [196, 237] width 5 height 5
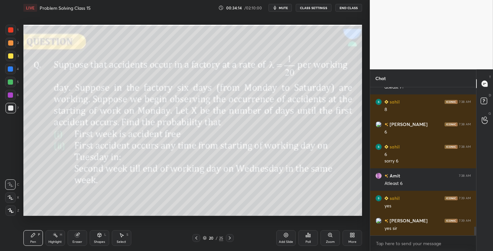
click at [232, 237] on icon at bounding box center [229, 237] width 5 height 5
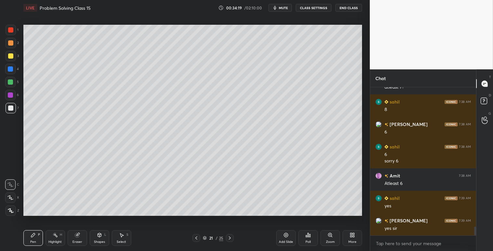
click at [283, 237] on div "Add Slide" at bounding box center [285, 238] width 19 height 16
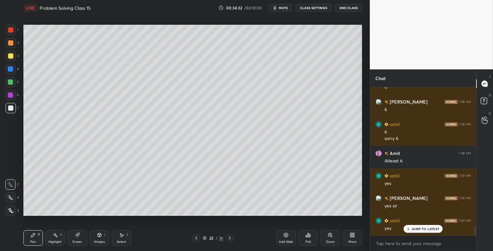
scroll to position [2377, 0]
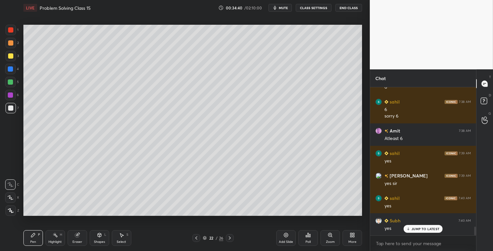
click at [196, 238] on icon at bounding box center [196, 237] width 5 height 5
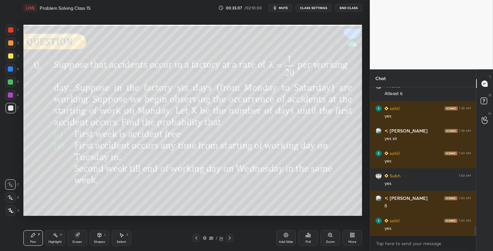
scroll to position [2445, 0]
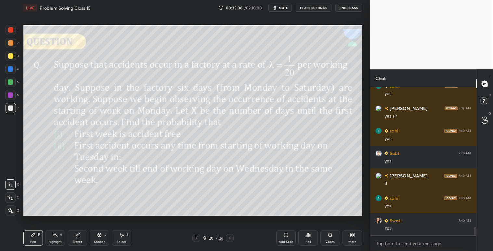
click at [231, 236] on icon at bounding box center [229, 237] width 5 height 5
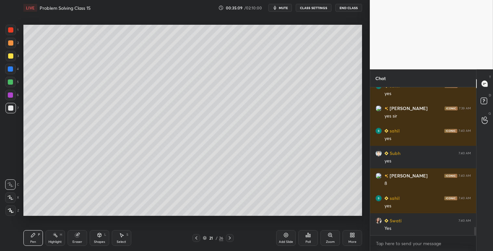
click at [229, 239] on icon at bounding box center [230, 237] width 2 height 3
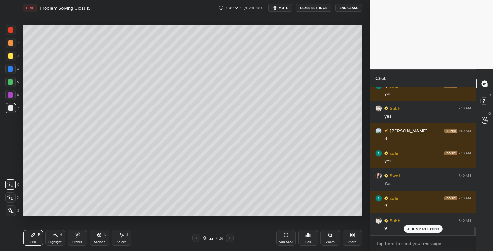
scroll to position [2512, 0]
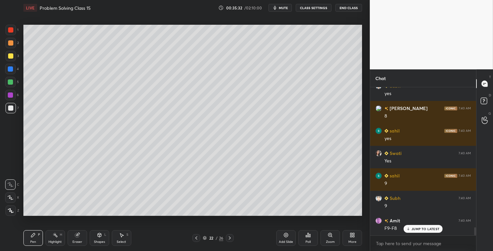
click at [79, 235] on icon at bounding box center [77, 235] width 4 height 4
click at [33, 236] on icon at bounding box center [33, 235] width 4 height 4
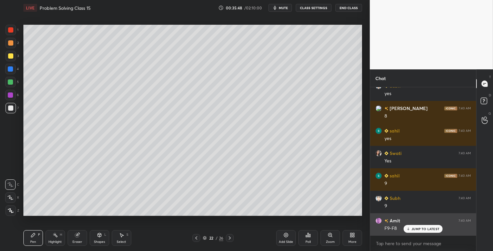
click at [409, 225] on div "JUMP TO LATEST" at bounding box center [423, 229] width 39 height 8
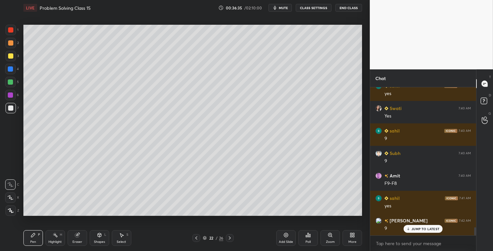
scroll to position [2579, 0]
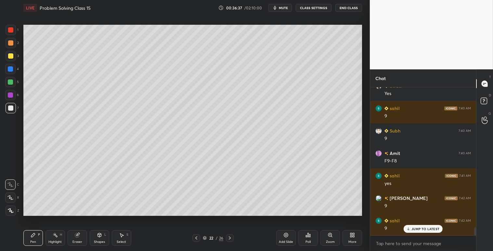
click at [195, 237] on icon at bounding box center [196, 237] width 5 height 5
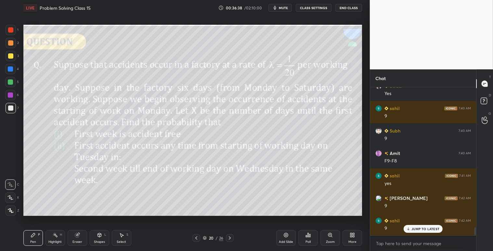
click at [194, 238] on icon at bounding box center [196, 237] width 5 height 5
click at [194, 237] on icon at bounding box center [196, 237] width 5 height 5
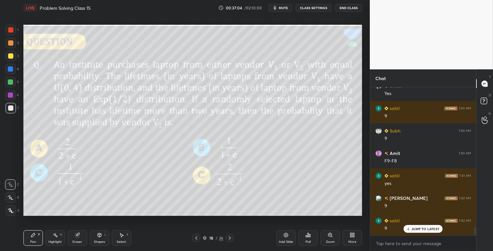
scroll to position [2586, 0]
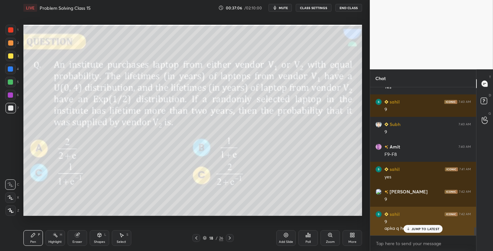
click at [421, 228] on p "JUMP TO LATEST" at bounding box center [425, 228] width 28 height 4
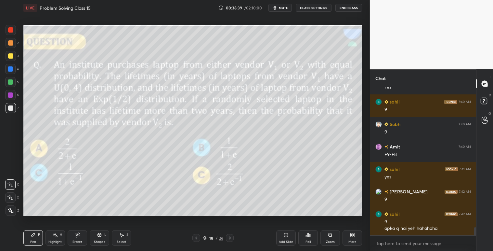
click at [97, 237] on icon at bounding box center [99, 234] width 5 height 5
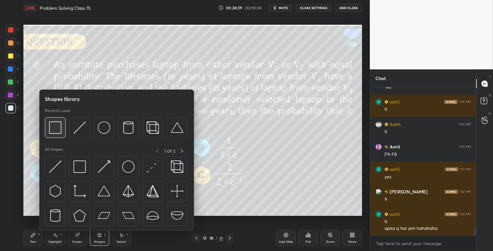
click at [52, 125] on img at bounding box center [55, 127] width 12 height 12
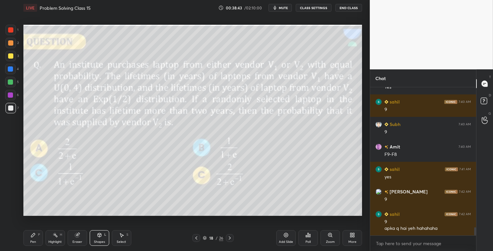
click at [95, 236] on div "Shapes L" at bounding box center [99, 238] width 19 height 16
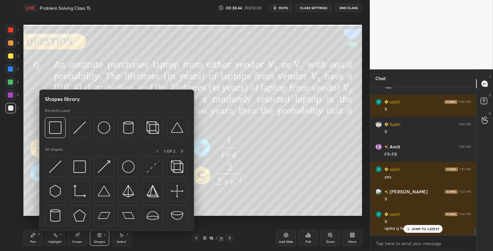
scroll to position [2608, 0]
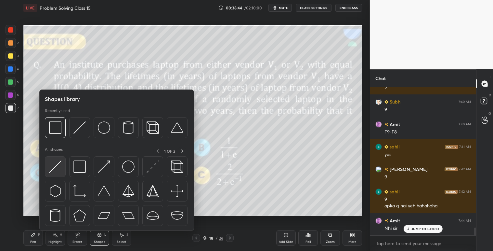
click at [58, 166] on img at bounding box center [55, 166] width 12 height 12
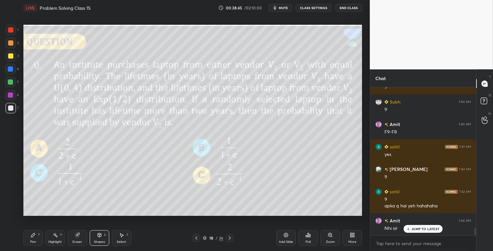
scroll to position [2630, 0]
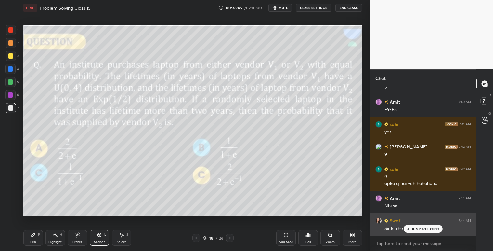
click at [420, 228] on p "JUMP TO LATEST" at bounding box center [425, 228] width 28 height 4
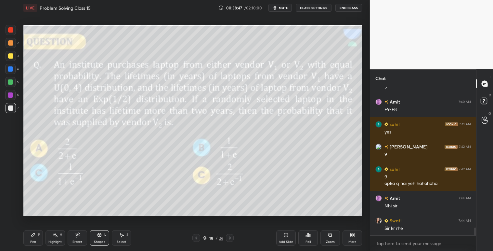
click at [100, 235] on icon at bounding box center [99, 235] width 4 height 4
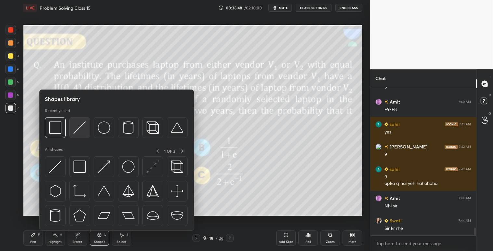
click at [82, 130] on img at bounding box center [79, 127] width 12 height 12
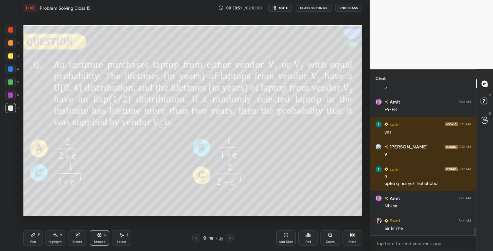
click at [31, 232] on icon at bounding box center [33, 234] width 5 height 5
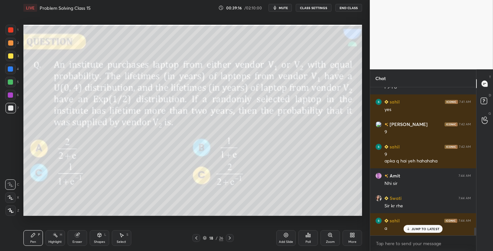
click at [33, 234] on icon at bounding box center [33, 235] width 4 height 4
click at [10, 41] on div at bounding box center [10, 42] width 5 height 5
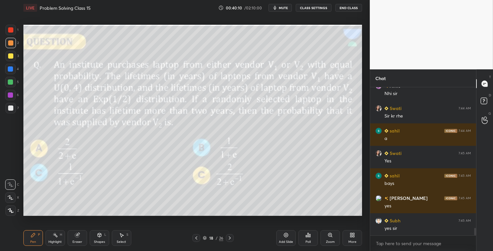
scroll to position [2765, 0]
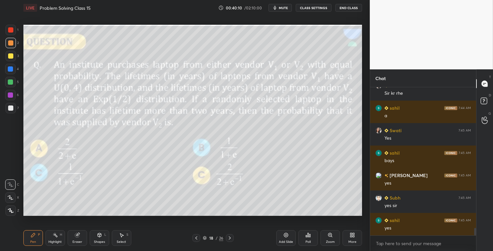
click at [284, 232] on icon at bounding box center [285, 234] width 5 height 5
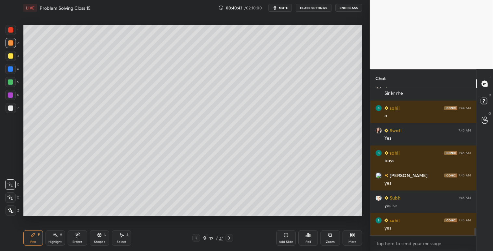
click at [11, 57] on div at bounding box center [10, 55] width 5 height 5
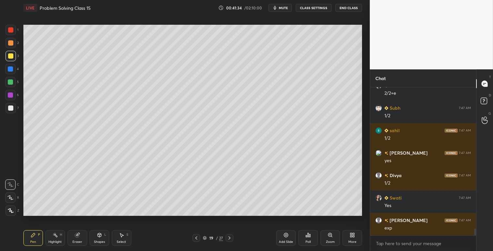
scroll to position [3012, 0]
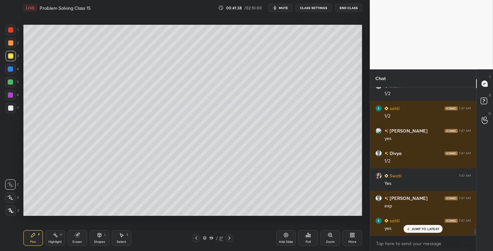
click at [196, 236] on icon at bounding box center [196, 237] width 5 height 5
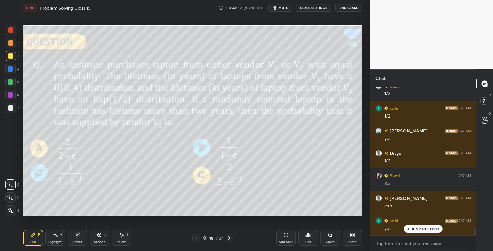
click at [229, 234] on div at bounding box center [230, 238] width 8 height 8
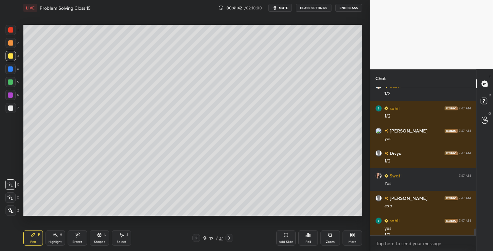
scroll to position [3018, 0]
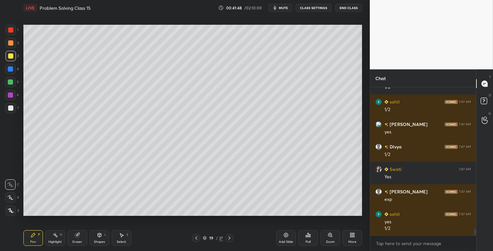
click at [36, 234] on div "Pen P" at bounding box center [32, 238] width 19 height 16
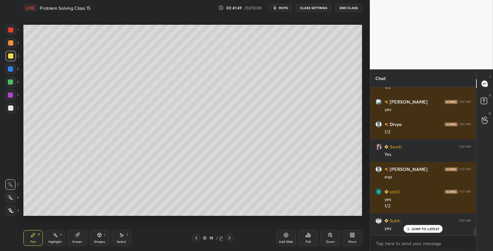
click at [11, 46] on div at bounding box center [11, 43] width 10 height 10
click at [12, 109] on div at bounding box center [10, 107] width 5 height 5
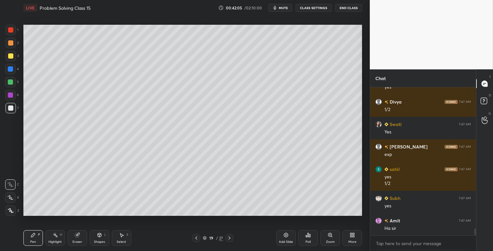
click at [287, 235] on icon at bounding box center [285, 234] width 5 height 5
click at [197, 235] on icon at bounding box center [196, 237] width 5 height 5
click at [230, 236] on icon at bounding box center [229, 237] width 5 height 5
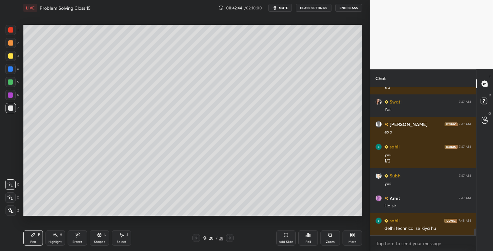
scroll to position [3108, 0]
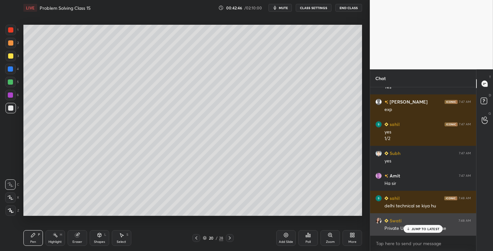
click at [414, 228] on p "JUMP TO LATEST" at bounding box center [425, 228] width 28 height 4
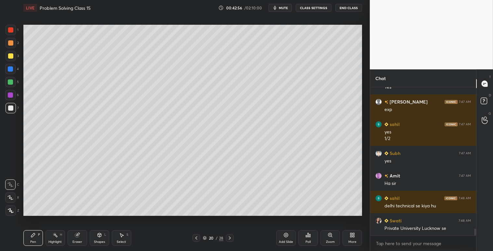
click at [98, 236] on icon at bounding box center [99, 235] width 4 height 4
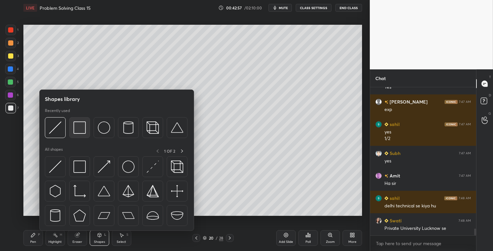
click at [79, 125] on img at bounding box center [79, 127] width 12 height 12
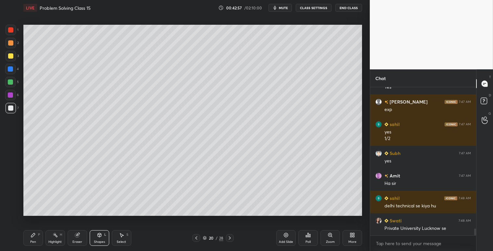
scroll to position [3114, 0]
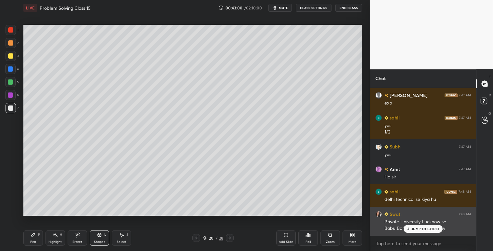
click at [409, 229] on icon at bounding box center [408, 228] width 4 height 4
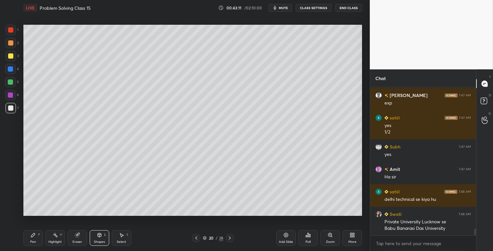
scroll to position [3121, 0]
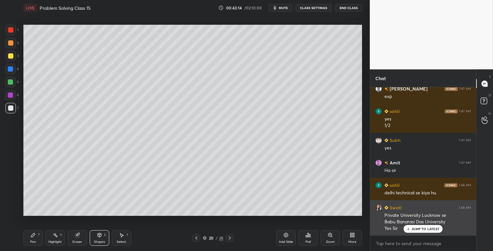
click at [412, 227] on p "JUMP TO LATEST" at bounding box center [425, 228] width 28 height 4
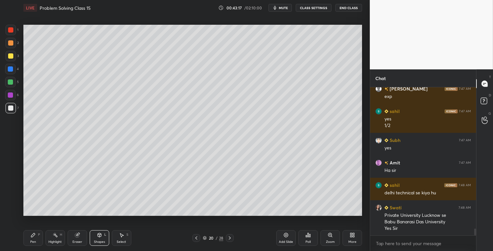
click at [34, 236] on icon at bounding box center [33, 234] width 5 height 5
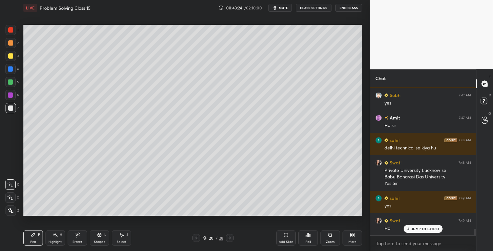
scroll to position [3188, 0]
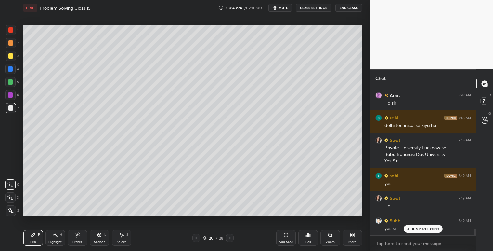
click at [196, 237] on icon at bounding box center [196, 237] width 2 height 3
click at [233, 239] on div at bounding box center [230, 238] width 8 height 8
click at [230, 238] on icon at bounding box center [229, 237] width 5 height 5
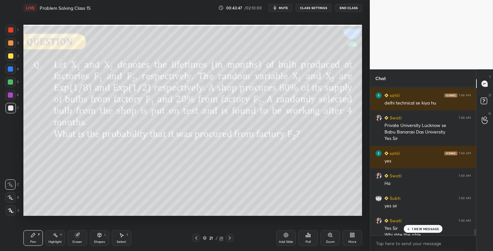
scroll to position [3217, 0]
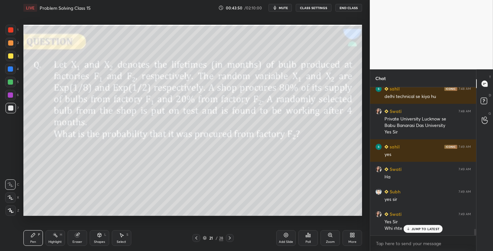
click at [430, 231] on div "JUMP TO LATEST" at bounding box center [423, 229] width 39 height 8
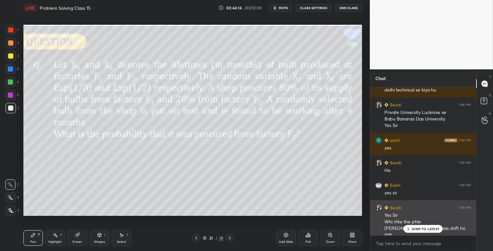
click at [414, 229] on p "JUMP TO LATEST" at bounding box center [425, 228] width 28 height 4
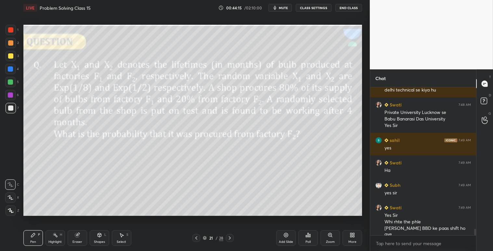
scroll to position [3246, 0]
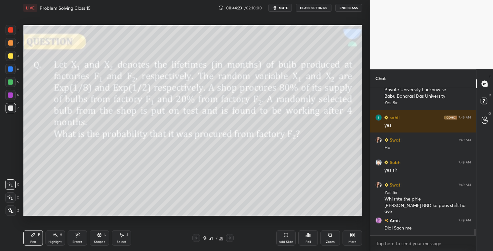
click at [28, 235] on div "Pen P" at bounding box center [32, 238] width 19 height 16
click at [11, 43] on div at bounding box center [10, 42] width 5 height 5
click at [99, 236] on icon at bounding box center [99, 235] width 4 height 4
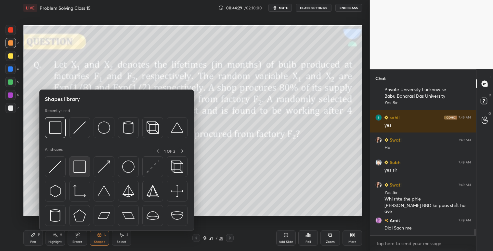
click at [75, 167] on img at bounding box center [79, 166] width 12 height 12
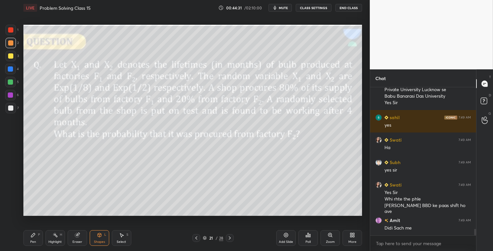
click at [33, 233] on icon at bounding box center [33, 234] width 5 height 5
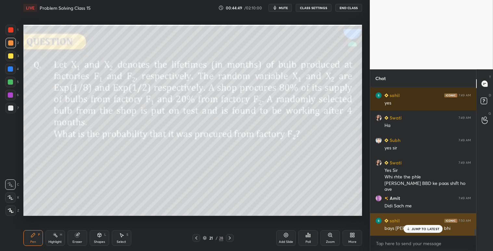
click at [425, 228] on p "JUMP TO LATEST" at bounding box center [425, 228] width 28 height 4
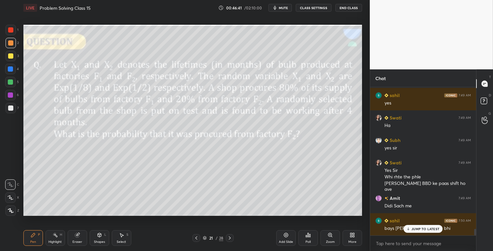
scroll to position [3291, 0]
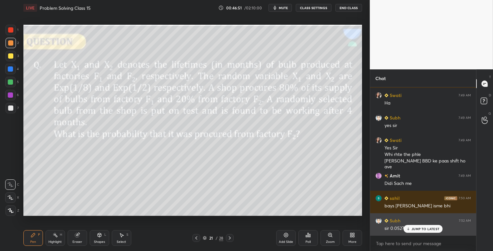
click at [416, 228] on p "JUMP TO LATEST" at bounding box center [425, 228] width 28 height 4
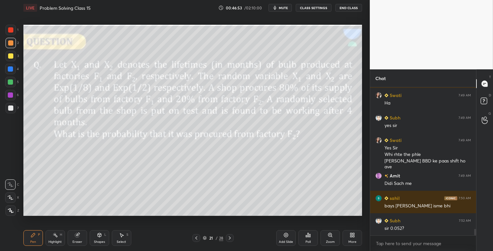
click at [287, 234] on icon at bounding box center [285, 234] width 5 height 5
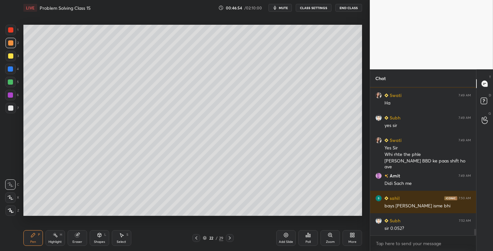
scroll to position [3313, 0]
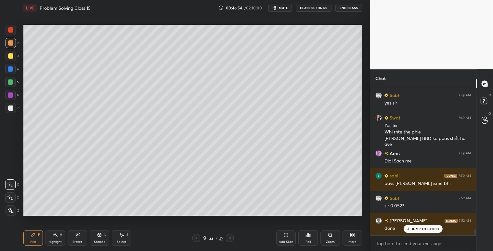
click at [98, 235] on icon at bounding box center [99, 235] width 4 height 4
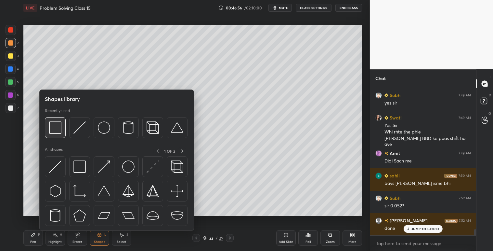
click at [56, 123] on img at bounding box center [55, 127] width 12 height 12
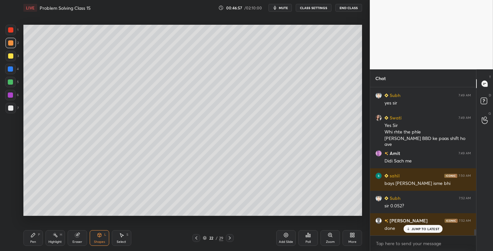
click at [31, 236] on icon at bounding box center [33, 235] width 4 height 4
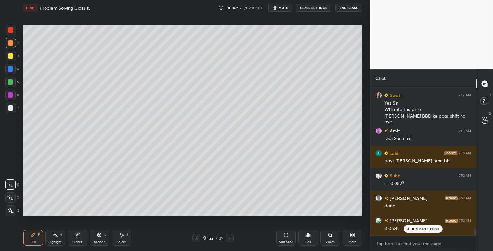
scroll to position [3358, 0]
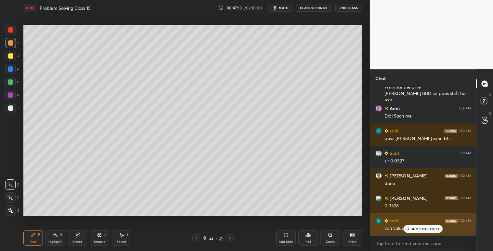
click at [414, 228] on p "JUMP TO LATEST" at bounding box center [425, 228] width 28 height 4
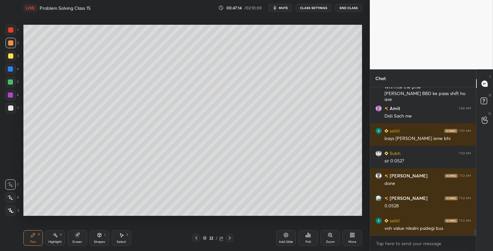
click at [196, 239] on icon at bounding box center [196, 237] width 5 height 5
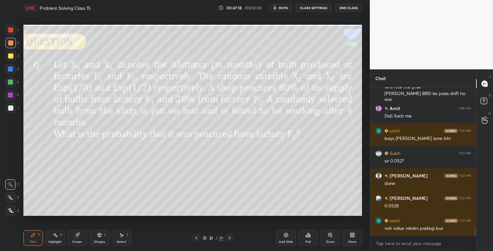
click at [230, 238] on icon at bounding box center [229, 237] width 5 height 5
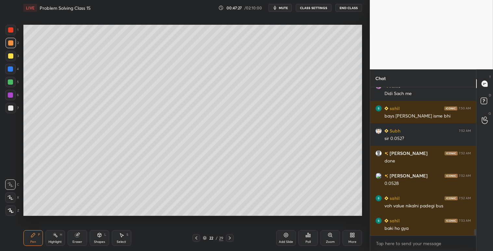
scroll to position [3387, 0]
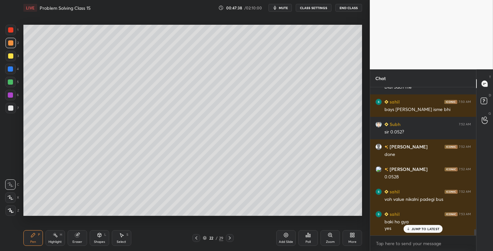
click at [198, 239] on icon at bounding box center [196, 237] width 5 height 5
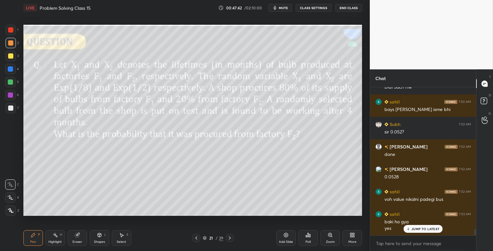
click at [229, 239] on icon at bounding box center [229, 237] width 5 height 5
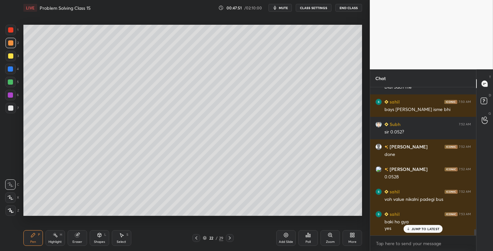
click at [194, 237] on icon at bounding box center [196, 237] width 5 height 5
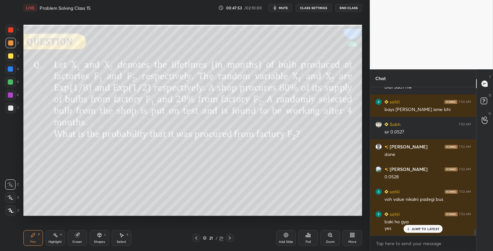
click at [231, 236] on icon at bounding box center [229, 237] width 5 height 5
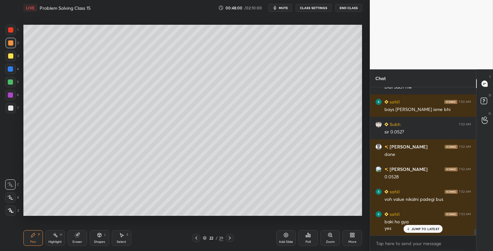
scroll to position [3393, 0]
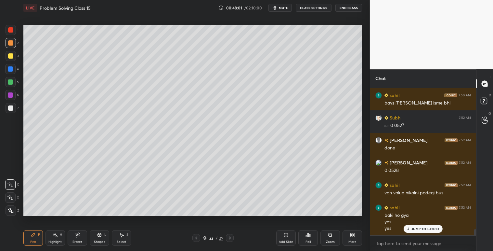
click at [198, 239] on icon at bounding box center [196, 237] width 5 height 5
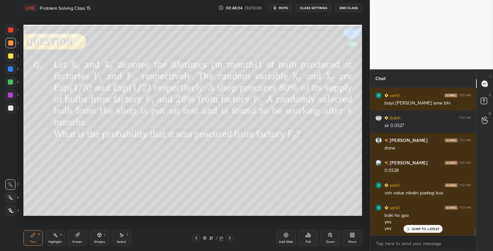
scroll to position [3416, 0]
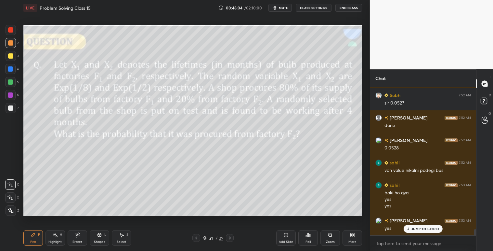
click at [197, 238] on icon at bounding box center [196, 237] width 5 height 5
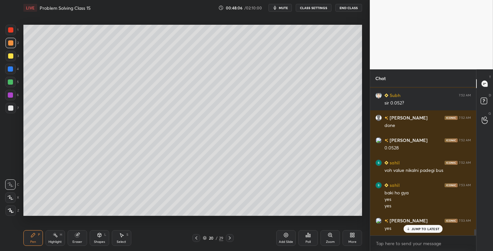
click at [230, 237] on icon at bounding box center [230, 237] width 2 height 3
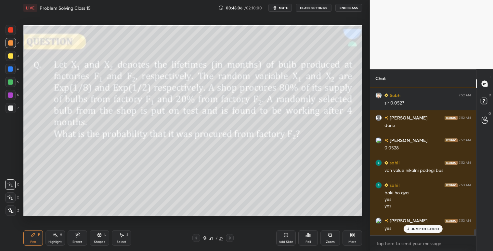
click at [230, 236] on icon at bounding box center [229, 237] width 5 height 5
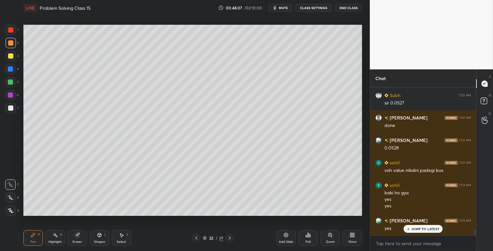
click at [9, 111] on div at bounding box center [11, 108] width 10 height 10
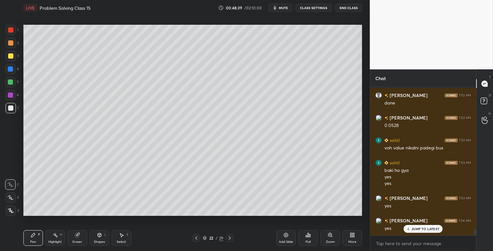
scroll to position [3461, 0]
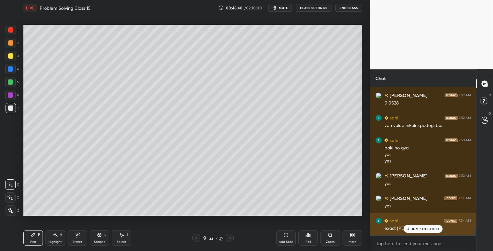
click at [419, 227] on p "JUMP TO LATEST" at bounding box center [425, 228] width 28 height 4
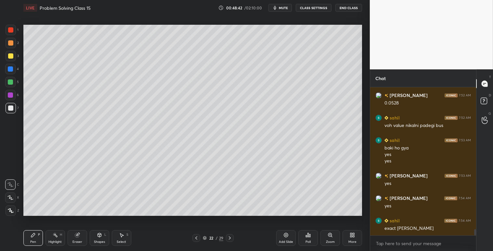
click at [284, 238] on div "Add Slide" at bounding box center [285, 238] width 19 height 16
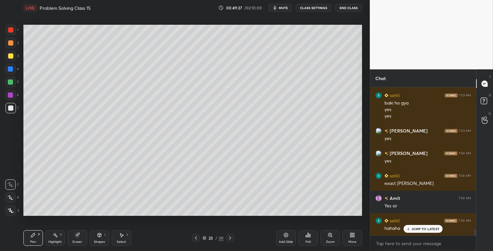
scroll to position [3534, 0]
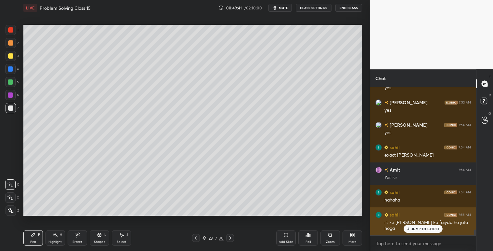
click at [416, 228] on p "JUMP TO LATEST" at bounding box center [425, 228] width 28 height 4
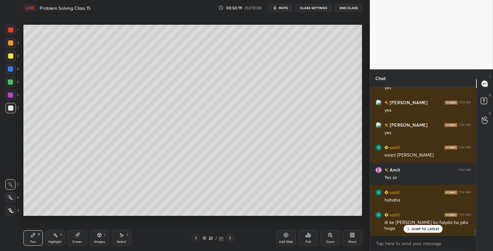
scroll to position [3556, 0]
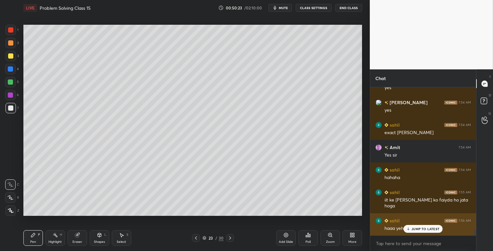
click at [426, 226] on p "JUMP TO LATEST" at bounding box center [425, 228] width 28 height 4
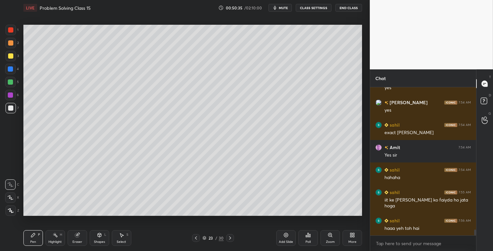
click at [102, 233] on icon at bounding box center [99, 234] width 5 height 5
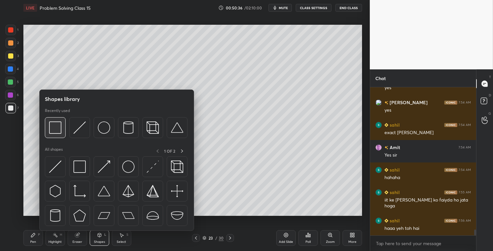
click at [59, 127] on img at bounding box center [55, 127] width 12 height 12
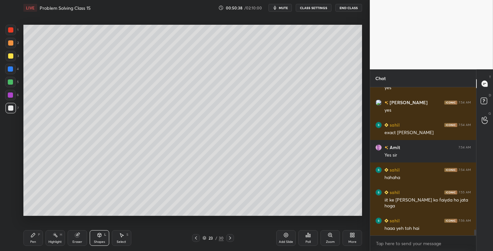
click at [31, 236] on icon at bounding box center [33, 234] width 5 height 5
click at [10, 44] on div at bounding box center [10, 42] width 5 height 5
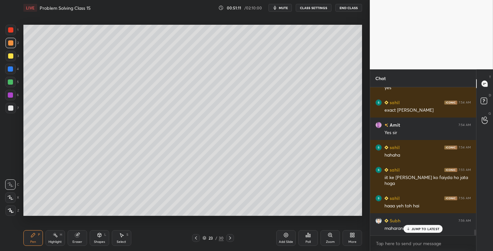
scroll to position [3601, 0]
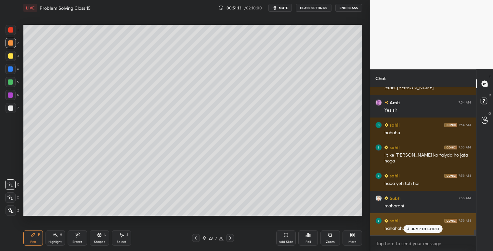
click at [422, 225] on div "JUMP TO LATEST" at bounding box center [423, 229] width 39 height 8
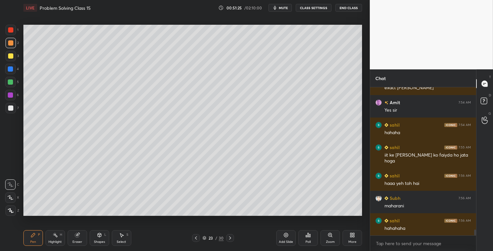
scroll to position [3624, 0]
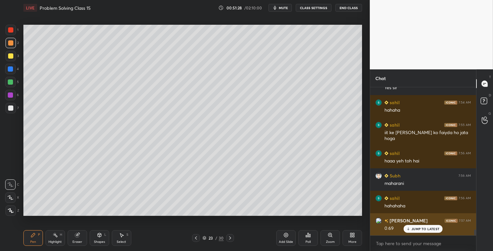
click at [418, 228] on p "JUMP TO LATEST" at bounding box center [425, 228] width 28 height 4
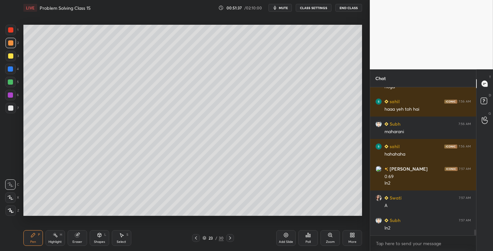
scroll to position [3697, 0]
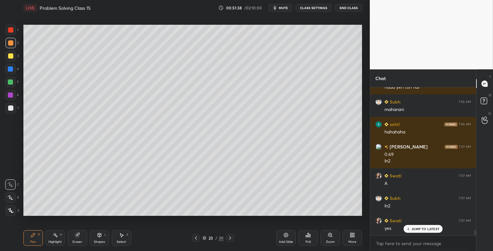
click at [10, 55] on div at bounding box center [10, 55] width 5 height 5
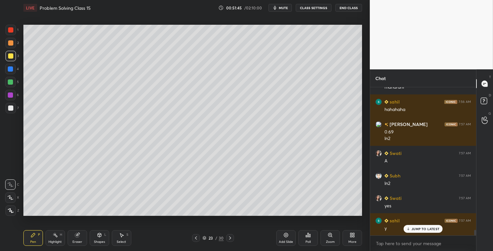
scroll to position [3742, 0]
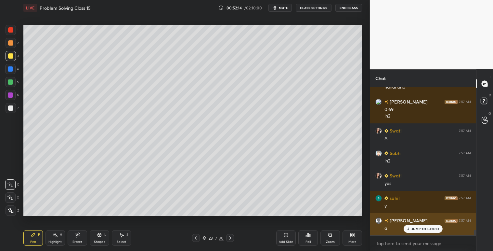
click at [421, 229] on p "JUMP TO LATEST" at bounding box center [425, 228] width 28 height 4
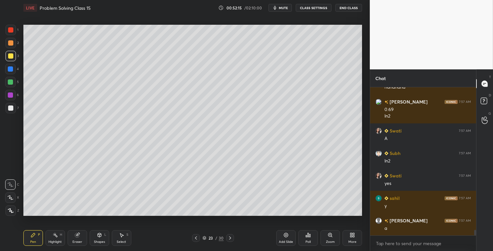
click at [196, 238] on icon at bounding box center [196, 237] width 2 height 3
click at [196, 237] on icon at bounding box center [196, 237] width 2 height 3
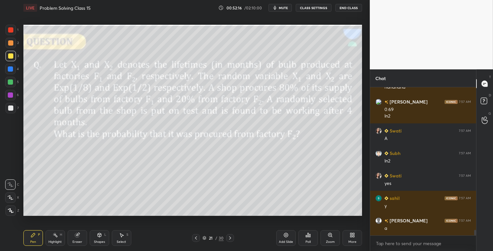
click at [195, 238] on icon at bounding box center [195, 237] width 5 height 5
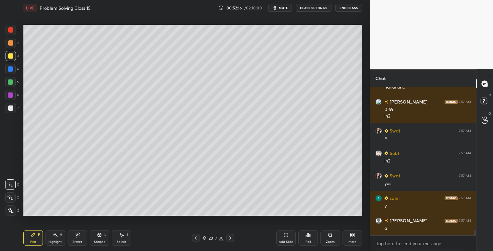
click at [195, 238] on icon at bounding box center [195, 237] width 5 height 5
click at [194, 238] on icon at bounding box center [195, 237] width 5 height 5
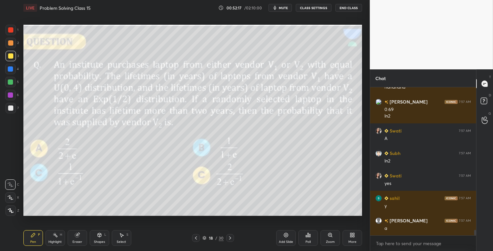
click at [194, 238] on icon at bounding box center [195, 237] width 5 height 5
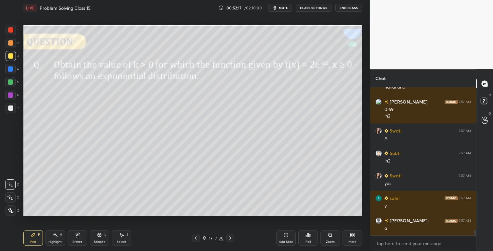
click at [194, 238] on icon at bounding box center [195, 237] width 5 height 5
click at [231, 235] on icon at bounding box center [229, 237] width 5 height 5
click at [230, 236] on icon at bounding box center [229, 237] width 5 height 5
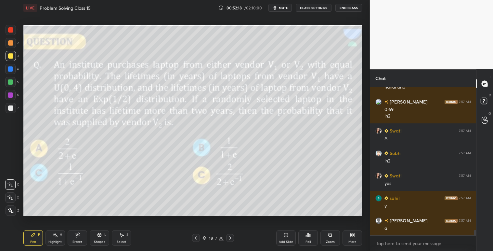
click at [230, 236] on icon at bounding box center [229, 237] width 5 height 5
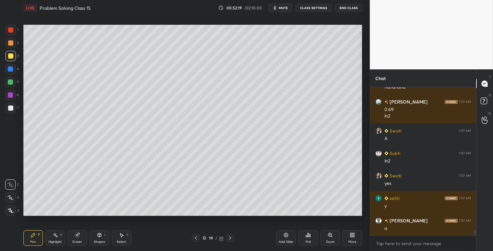
click at [230, 236] on icon at bounding box center [229, 237] width 5 height 5
click at [229, 236] on icon at bounding box center [229, 237] width 5 height 5
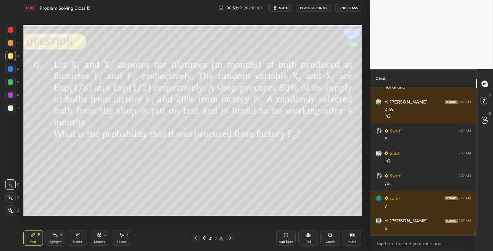
click at [230, 236] on icon at bounding box center [229, 237] width 5 height 5
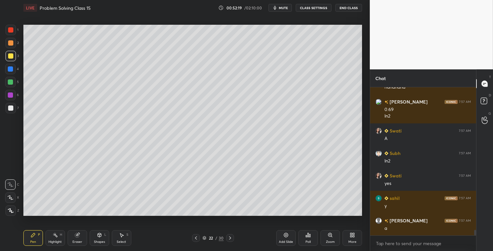
click at [229, 235] on icon at bounding box center [229, 237] width 5 height 5
click at [229, 236] on icon at bounding box center [229, 237] width 5 height 5
click at [228, 236] on icon at bounding box center [229, 237] width 5 height 5
click at [227, 236] on icon at bounding box center [229, 237] width 5 height 5
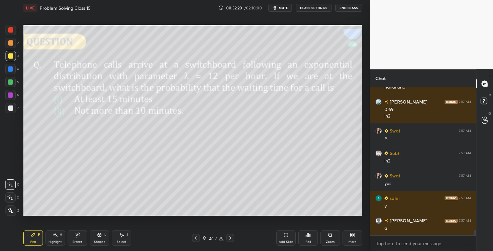
click at [226, 237] on div at bounding box center [230, 238] width 8 height 8
click at [225, 237] on div "28 / 30" at bounding box center [213, 238] width 42 height 8
click at [195, 237] on icon at bounding box center [195, 237] width 5 height 5
click at [196, 237] on icon at bounding box center [196, 237] width 2 height 3
click at [197, 236] on icon at bounding box center [195, 237] width 5 height 5
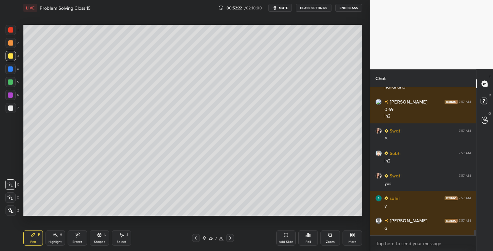
click at [197, 237] on icon at bounding box center [195, 237] width 5 height 5
click at [198, 236] on icon at bounding box center [195, 237] width 5 height 5
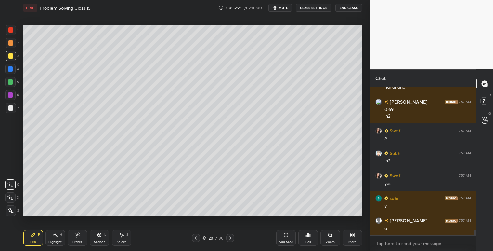
click at [199, 236] on icon at bounding box center [195, 237] width 5 height 5
click at [199, 236] on div at bounding box center [196, 238] width 8 height 8
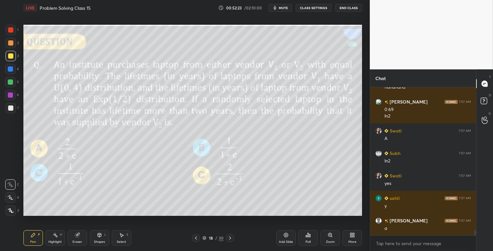
click at [230, 237] on icon at bounding box center [230, 237] width 2 height 3
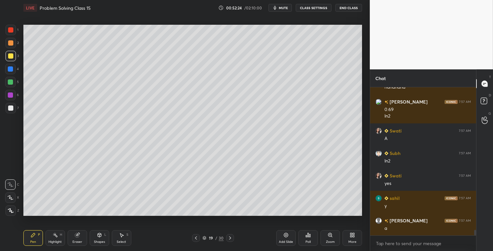
click at [230, 237] on icon at bounding box center [229, 237] width 5 height 5
click at [231, 237] on icon at bounding box center [229, 237] width 5 height 5
click at [231, 236] on icon at bounding box center [229, 237] width 5 height 5
click at [227, 238] on icon at bounding box center [229, 237] width 5 height 5
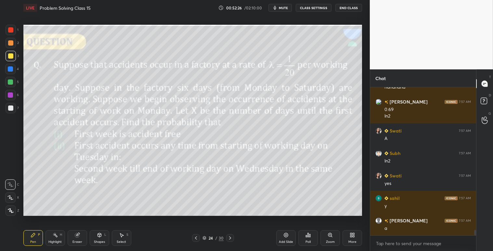
click at [231, 239] on icon at bounding box center [229, 237] width 5 height 5
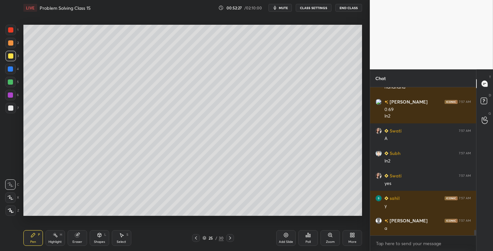
click at [229, 237] on icon at bounding box center [229, 237] width 5 height 5
click at [227, 239] on icon at bounding box center [229, 237] width 5 height 5
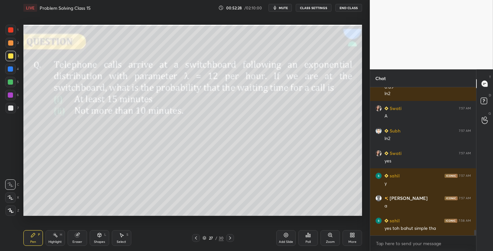
click at [227, 239] on icon at bounding box center [229, 237] width 5 height 5
click at [8, 53] on div at bounding box center [11, 56] width 10 height 10
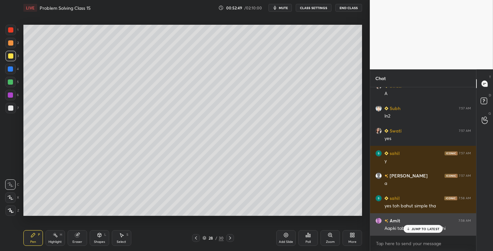
click at [424, 229] on p "JUMP TO LATEST" at bounding box center [425, 228] width 28 height 4
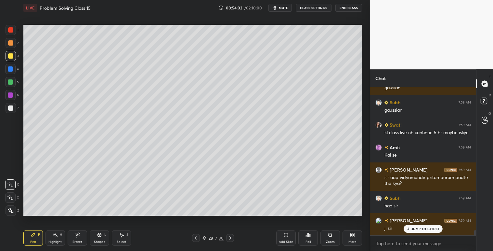
scroll to position [4024, 0]
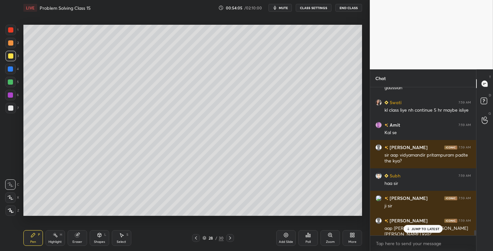
click at [417, 231] on div "JUMP TO LATEST" at bounding box center [423, 229] width 39 height 8
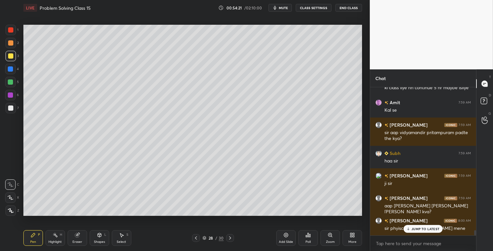
click at [425, 226] on p "JUMP TO LATEST" at bounding box center [425, 228] width 28 height 4
click at [76, 237] on icon at bounding box center [77, 234] width 5 height 5
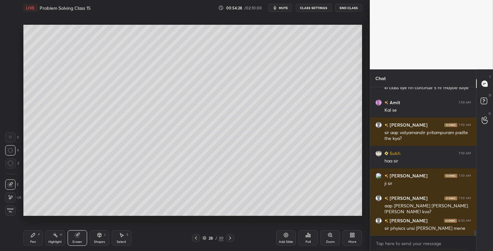
click at [11, 213] on div "Erase all" at bounding box center [10, 210] width 10 height 10
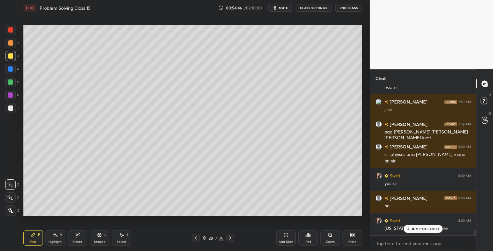
scroll to position [4165, 0]
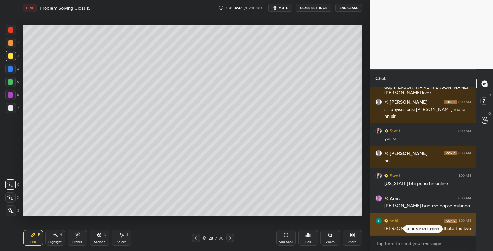
click at [414, 226] on p "JUMP TO LATEST" at bounding box center [425, 228] width 28 height 4
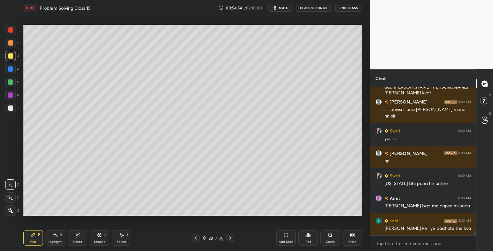
scroll to position [4187, 0]
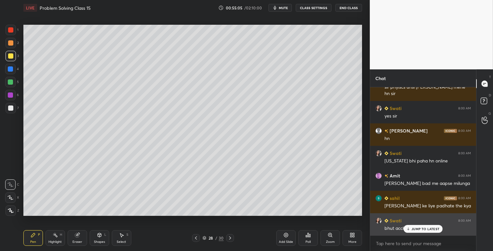
click at [407, 229] on icon at bounding box center [408, 228] width 4 height 4
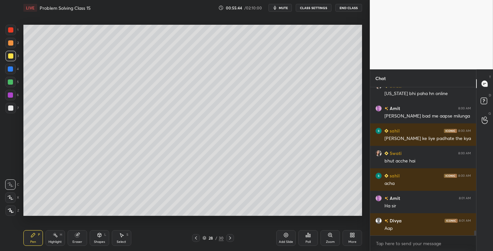
scroll to position [4277, 0]
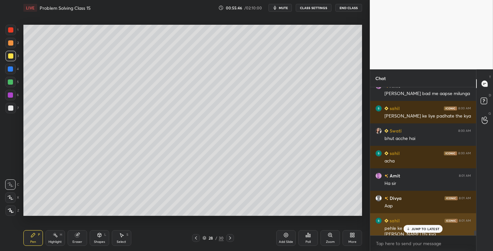
click at [412, 228] on p "JUMP TO LATEST" at bounding box center [425, 228] width 28 height 4
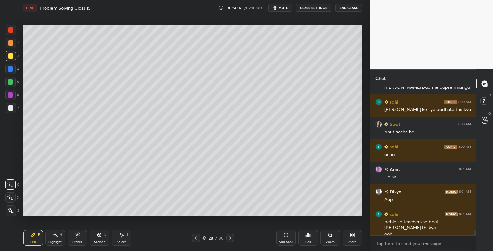
scroll to position [4306, 0]
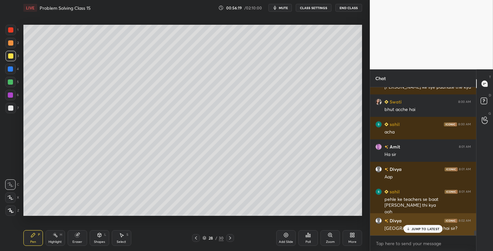
click at [426, 228] on p "JUMP TO LATEST" at bounding box center [425, 228] width 28 height 4
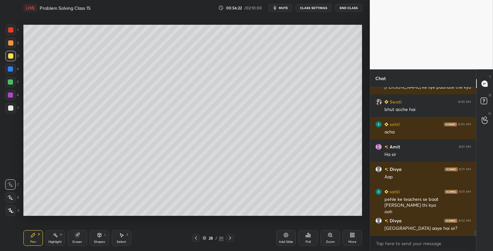
click at [29, 231] on div "Pen P" at bounding box center [32, 238] width 19 height 16
click at [10, 181] on div at bounding box center [10, 184] width 10 height 10
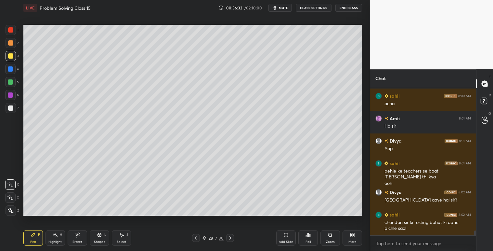
click at [75, 236] on icon at bounding box center [77, 234] width 5 height 5
click at [7, 209] on span "Erase all" at bounding box center [11, 210] width 10 height 5
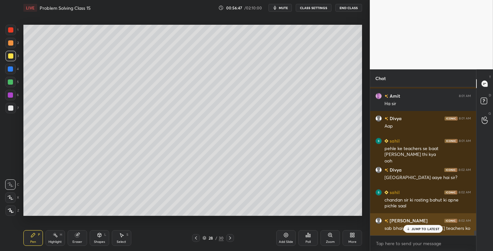
click at [411, 228] on div "JUMP TO LATEST" at bounding box center [423, 229] width 39 height 8
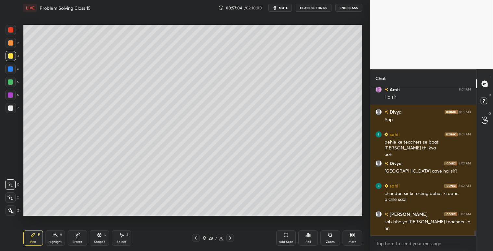
scroll to position [4385, 0]
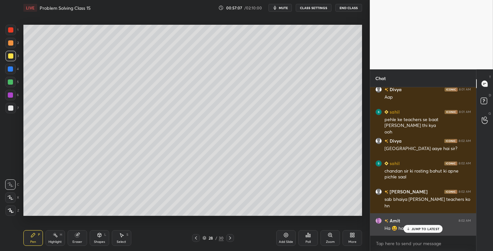
click at [413, 230] on p "JUMP TO LATEST" at bounding box center [425, 228] width 28 height 4
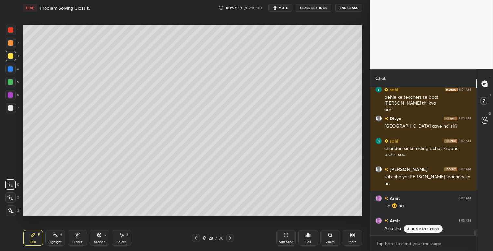
scroll to position [4430, 0]
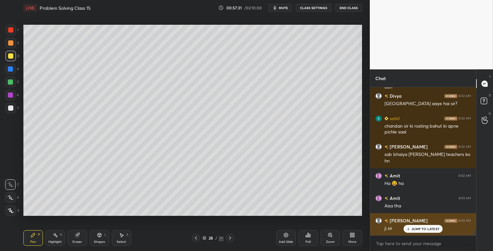
click at [413, 227] on p "JUMP TO LATEST" at bounding box center [425, 228] width 28 height 4
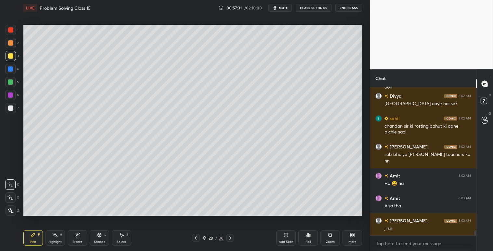
scroll to position [4452, 0]
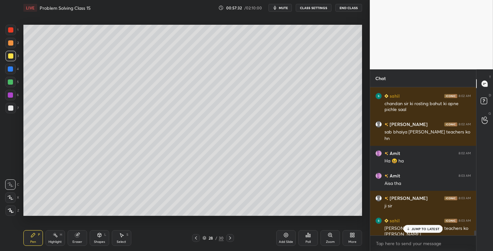
click at [50, 238] on div "Highlight H" at bounding box center [54, 238] width 19 height 16
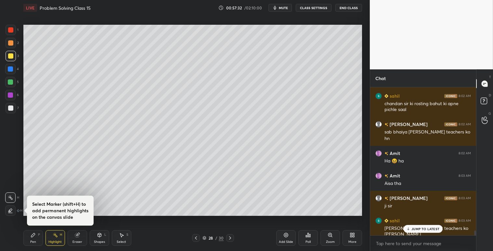
click at [72, 238] on div "Eraser" at bounding box center [77, 238] width 19 height 16
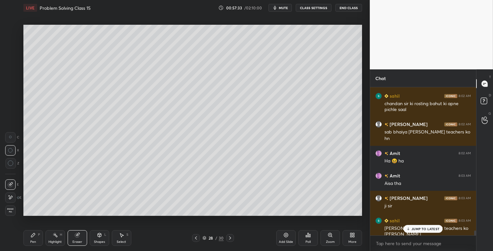
click at [7, 210] on span "Erase all" at bounding box center [11, 210] width 10 height 5
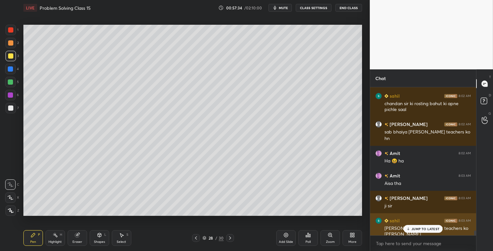
click at [408, 228] on icon at bounding box center [408, 228] width 0 height 2
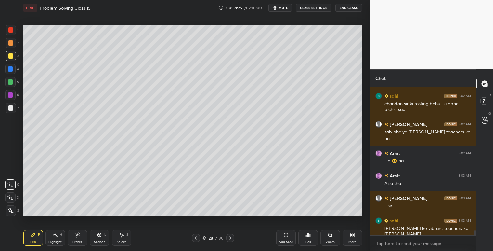
click at [76, 235] on icon at bounding box center [77, 235] width 4 height 4
click at [11, 212] on span "Erase all" at bounding box center [11, 210] width 10 height 5
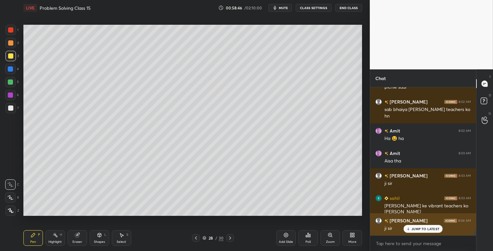
click at [413, 228] on p "JUMP TO LATEST" at bounding box center [425, 228] width 28 height 4
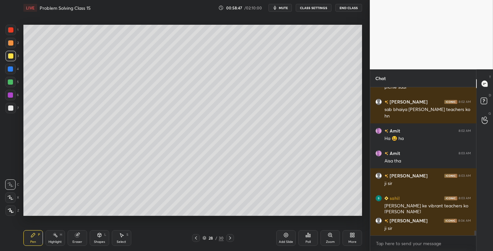
click at [73, 235] on div "Eraser" at bounding box center [77, 238] width 19 height 16
click at [7, 209] on span "Erase all" at bounding box center [11, 210] width 10 height 5
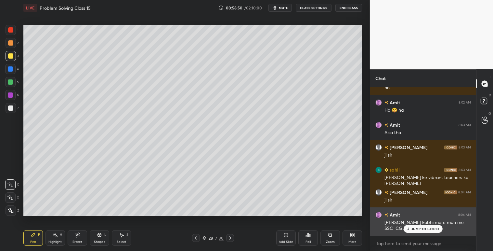
click at [431, 228] on p "JUMP TO LATEST" at bounding box center [425, 228] width 28 height 4
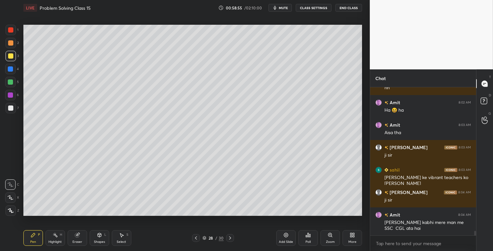
scroll to position [4526, 0]
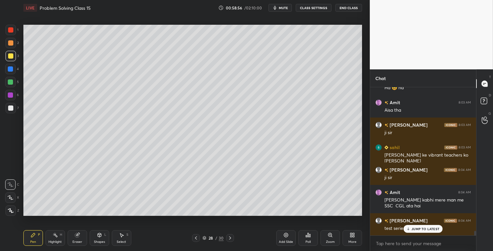
click at [415, 230] on p "JUMP TO LATEST" at bounding box center [425, 228] width 28 height 4
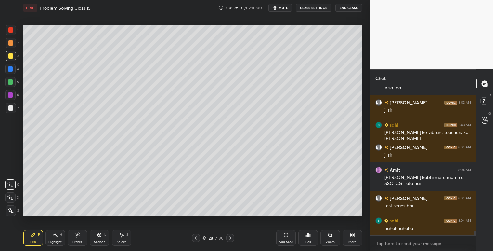
scroll to position [4570, 0]
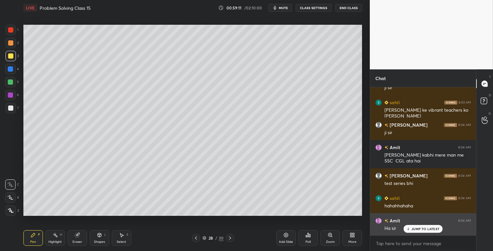
click at [426, 227] on p "JUMP TO LATEST" at bounding box center [425, 228] width 28 height 4
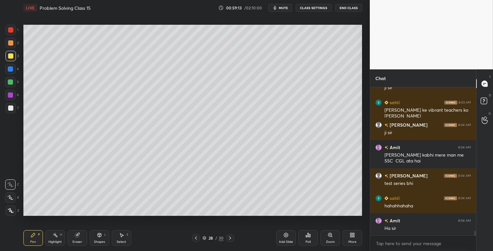
click at [72, 236] on div "Eraser" at bounding box center [77, 238] width 19 height 16
click at [10, 208] on span "Erase all" at bounding box center [11, 210] width 10 height 5
click at [29, 238] on div "Pen P" at bounding box center [32, 238] width 19 height 16
click at [10, 186] on icon at bounding box center [10, 184] width 6 height 5
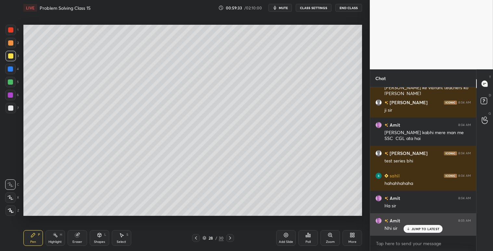
click at [426, 229] on p "JUMP TO LATEST" at bounding box center [425, 228] width 28 height 4
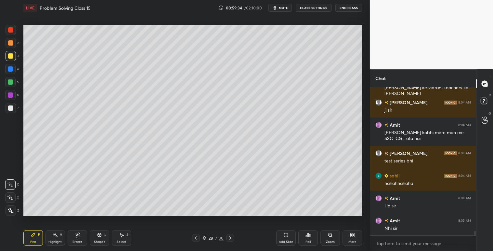
click at [8, 187] on div at bounding box center [10, 184] width 10 height 10
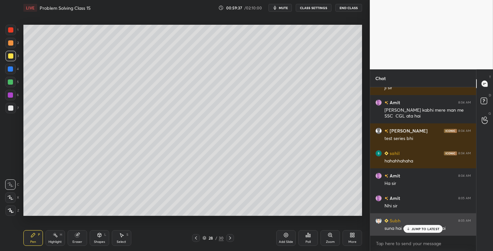
click at [415, 227] on p "JUMP TO LATEST" at bounding box center [425, 228] width 28 height 4
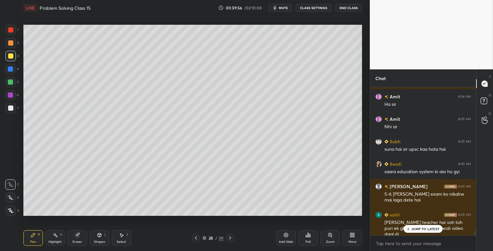
scroll to position [4717, 0]
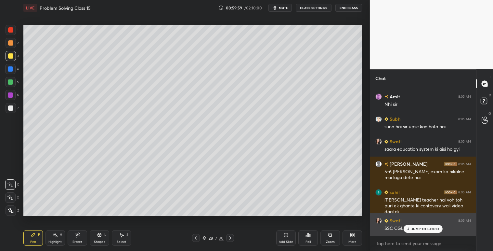
click at [425, 226] on p "JUMP TO LATEST" at bounding box center [425, 228] width 28 height 4
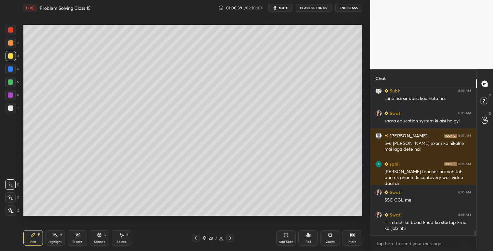
click at [80, 236] on div "Eraser" at bounding box center [77, 238] width 19 height 16
click at [9, 210] on span "Erase all" at bounding box center [11, 210] width 10 height 5
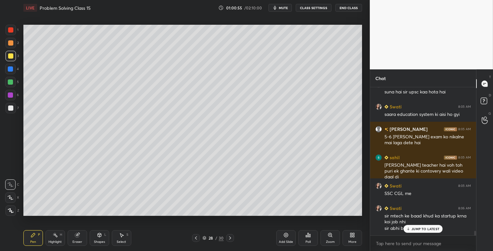
scroll to position [4780, 0]
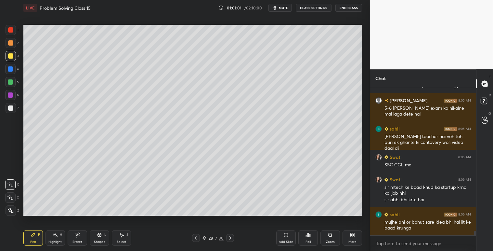
click at [75, 239] on div "Eraser" at bounding box center [77, 238] width 19 height 16
click at [4, 213] on div "1 2 3 4 5 6 7 C X Z C X Z E E Erase all H H" at bounding box center [10, 120] width 21 height 190
click at [11, 211] on span "Erase all" at bounding box center [11, 210] width 10 height 5
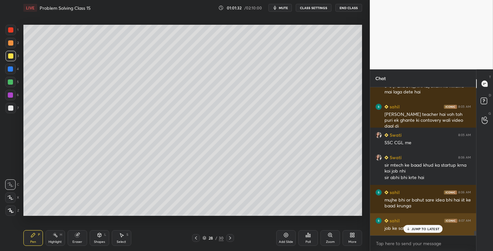
click at [415, 229] on p "JUMP TO LATEST" at bounding box center [425, 228] width 28 height 4
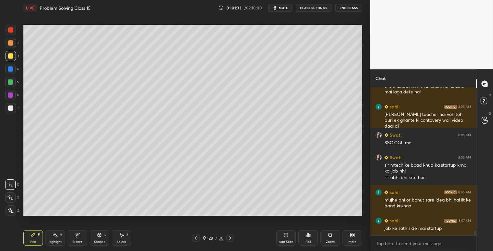
click at [79, 234] on icon at bounding box center [78, 233] width 4 height 3
click at [13, 212] on span "Erase all" at bounding box center [11, 210] width 10 height 5
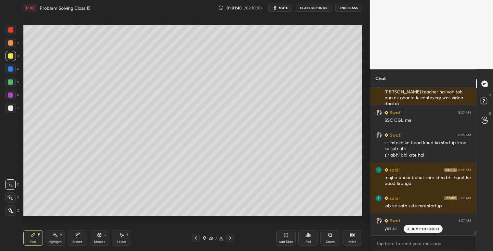
scroll to position [4831, 0]
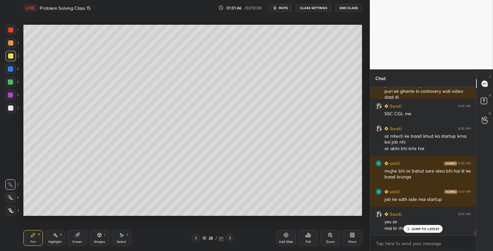
click at [429, 229] on p "JUMP TO LATEST" at bounding box center [425, 228] width 28 height 4
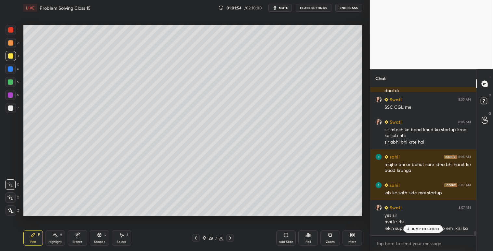
click at [412, 229] on p "JUMP TO LATEST" at bounding box center [425, 228] width 28 height 4
click at [11, 44] on div at bounding box center [10, 42] width 5 height 5
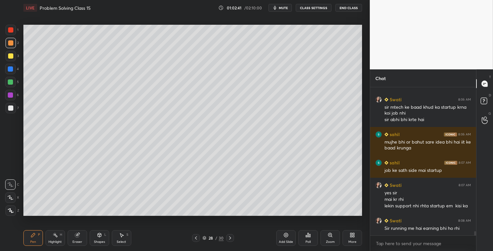
scroll to position [4888, 0]
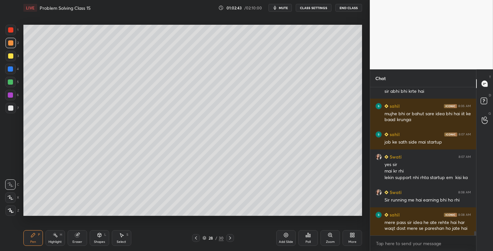
click at [80, 232] on icon at bounding box center [77, 234] width 5 height 5
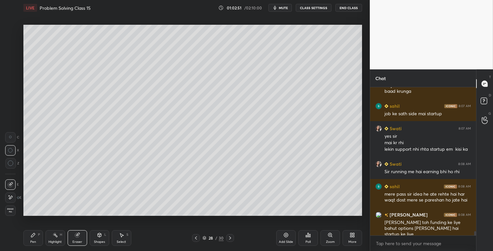
click at [78, 235] on icon at bounding box center [77, 235] width 4 height 4
click at [10, 210] on span "Erase all" at bounding box center [11, 210] width 10 height 5
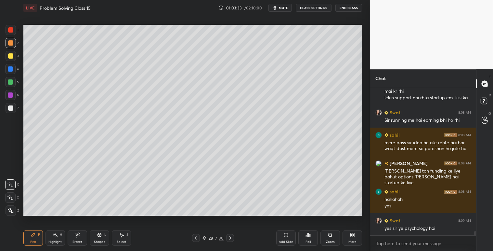
scroll to position [4974, 0]
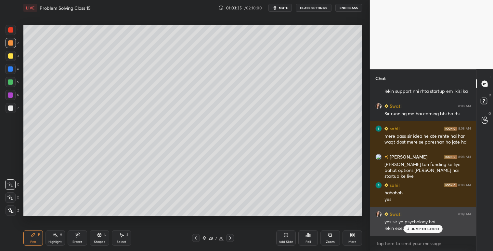
click at [418, 229] on p "JUMP TO LATEST" at bounding box center [425, 228] width 28 height 4
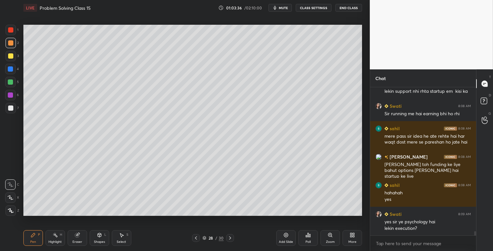
click at [76, 236] on icon at bounding box center [77, 235] width 4 height 4
click at [13, 212] on span "Erase all" at bounding box center [11, 210] width 10 height 5
click at [11, 43] on div at bounding box center [10, 42] width 5 height 5
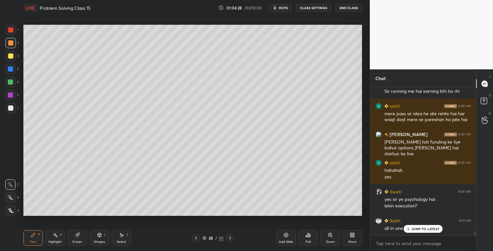
click at [406, 226] on div "JUMP TO LATEST" at bounding box center [423, 229] width 39 height 8
click at [75, 236] on icon at bounding box center [77, 234] width 5 height 5
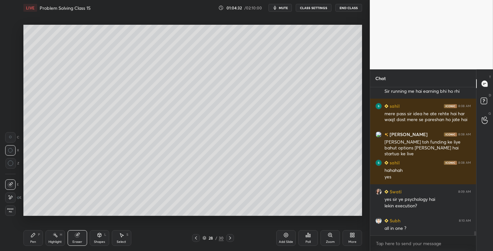
click at [10, 195] on icon at bounding box center [10, 197] width 5 height 6
click at [14, 186] on div at bounding box center [10, 184] width 10 height 10
click at [34, 234] on icon at bounding box center [33, 235] width 4 height 4
click at [10, 184] on icon at bounding box center [10, 184] width 6 height 5
click at [10, 45] on div at bounding box center [10, 42] width 5 height 5
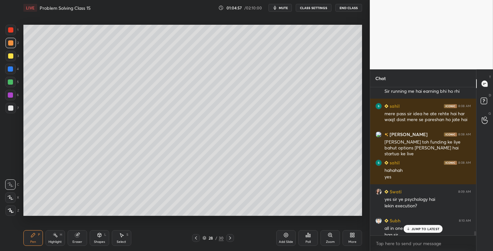
scroll to position [5003, 0]
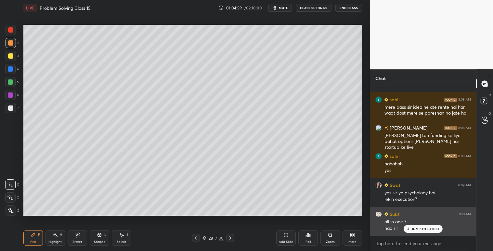
click at [416, 228] on p "JUMP TO LATEST" at bounding box center [425, 228] width 28 height 4
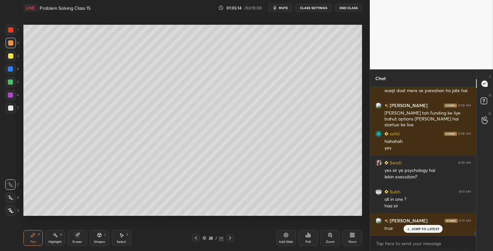
scroll to position [5048, 0]
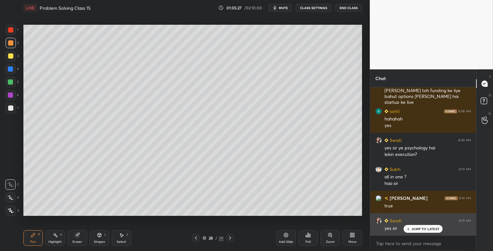
click at [411, 226] on div "JUMP TO LATEST" at bounding box center [423, 229] width 39 height 8
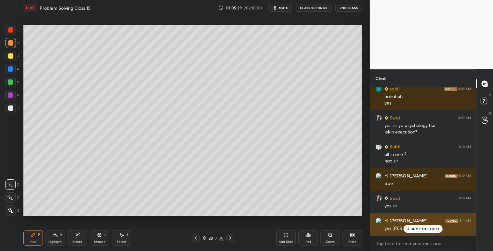
click at [417, 229] on p "JUMP TO LATEST" at bounding box center [425, 228] width 28 height 4
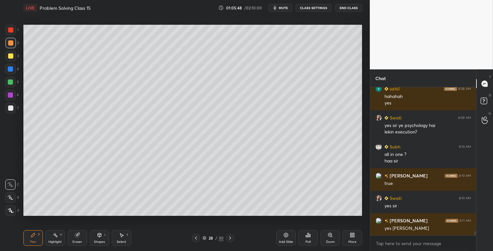
scroll to position [5099, 0]
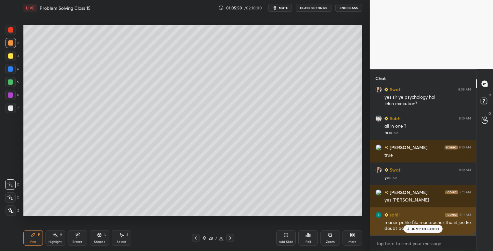
click at [427, 228] on p "JUMP TO LATEST" at bounding box center [425, 228] width 28 height 4
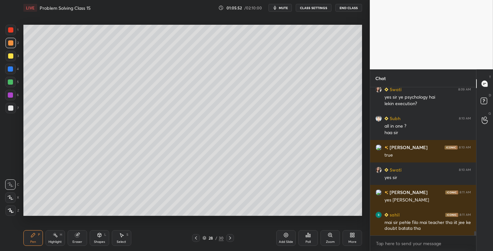
click at [77, 235] on icon at bounding box center [77, 235] width 4 height 4
click at [10, 210] on span "Erase all" at bounding box center [11, 210] width 10 height 5
click at [32, 232] on icon at bounding box center [33, 234] width 5 height 5
click at [7, 182] on icon at bounding box center [10, 184] width 6 height 5
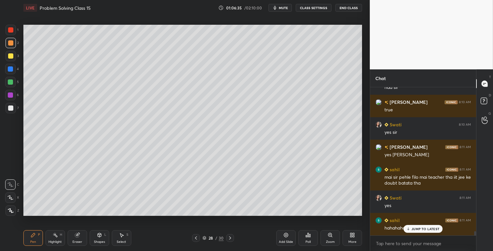
scroll to position [5166, 0]
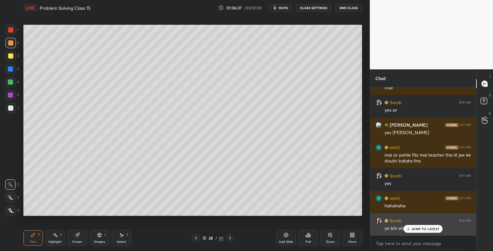
click at [417, 229] on p "JUMP TO LATEST" at bounding box center [425, 228] width 28 height 4
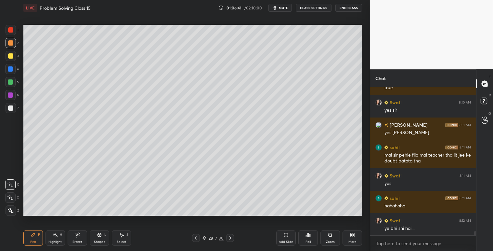
click at [11, 43] on div at bounding box center [10, 42] width 5 height 5
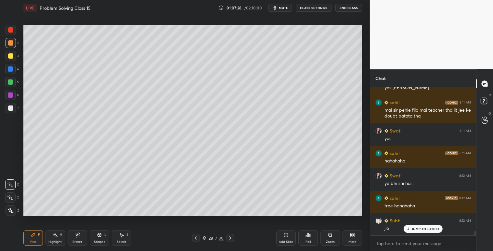
scroll to position [5233, 0]
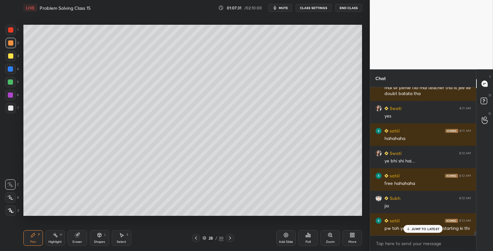
click at [421, 228] on p "JUMP TO LATEST" at bounding box center [425, 228] width 28 height 4
click at [79, 232] on icon at bounding box center [77, 234] width 5 height 5
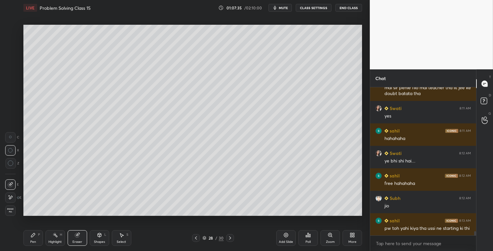
click at [9, 211] on span "Erase all" at bounding box center [11, 210] width 10 height 5
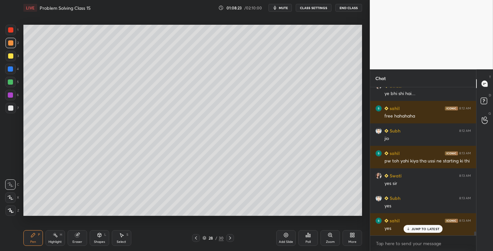
scroll to position [5323, 0]
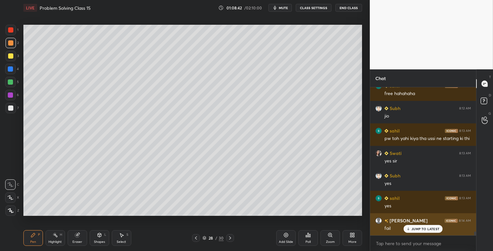
click at [408, 229] on icon at bounding box center [408, 228] width 4 height 4
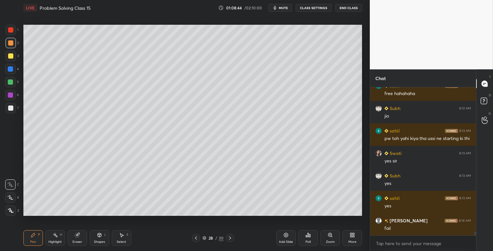
click at [68, 238] on div "Eraser" at bounding box center [77, 238] width 19 height 16
click at [9, 206] on div "Erase all" at bounding box center [10, 210] width 10 height 10
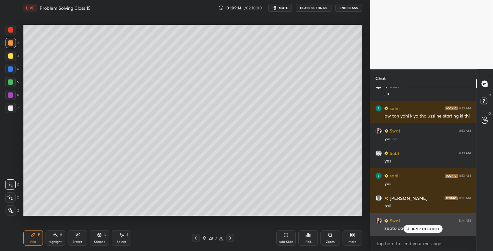
scroll to position [5368, 0]
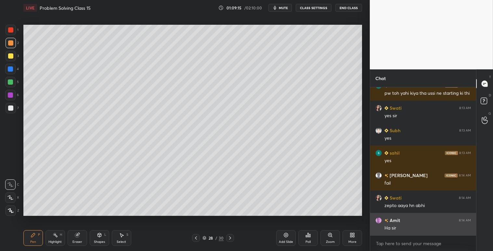
click at [422, 228] on div "Ha sir" at bounding box center [427, 228] width 86 height 6
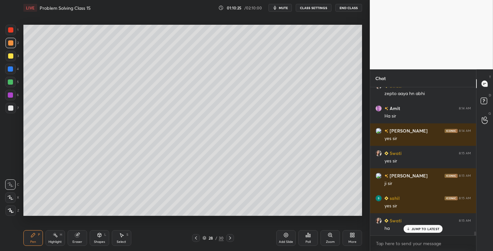
scroll to position [5502, 0]
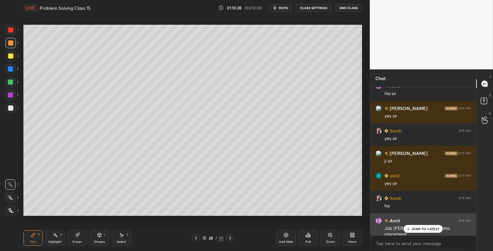
click at [418, 228] on p "JUMP TO LATEST" at bounding box center [425, 228] width 28 height 4
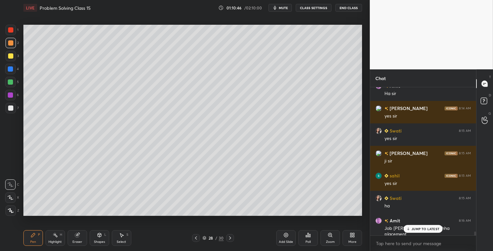
scroll to position [5531, 0]
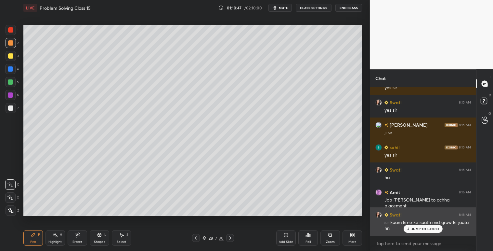
click at [431, 225] on div "JUMP TO LATEST" at bounding box center [423, 229] width 39 height 8
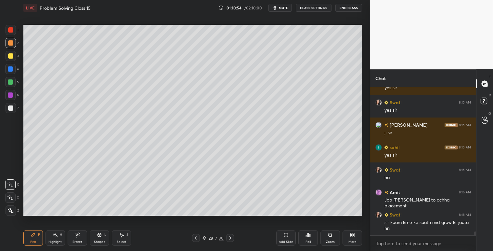
scroll to position [5537, 0]
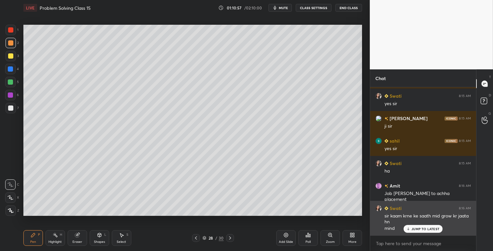
click at [421, 229] on p "JUMP TO LATEST" at bounding box center [425, 228] width 28 height 4
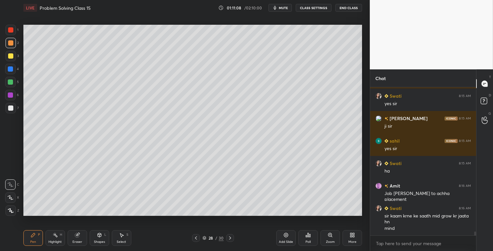
click at [73, 238] on div "Eraser" at bounding box center [77, 238] width 19 height 16
click at [10, 209] on span "Erase all" at bounding box center [11, 210] width 10 height 5
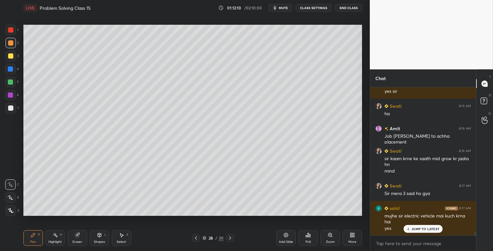
scroll to position [5601, 0]
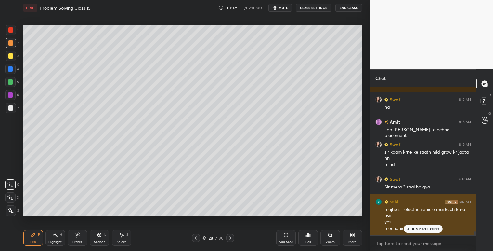
click at [432, 231] on div "JUMP TO LATEST" at bounding box center [423, 229] width 39 height 8
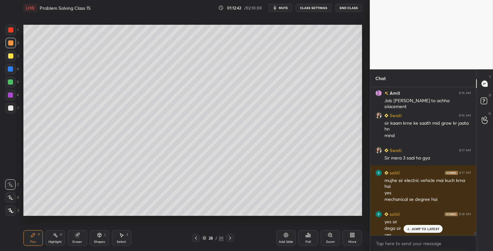
scroll to position [5636, 0]
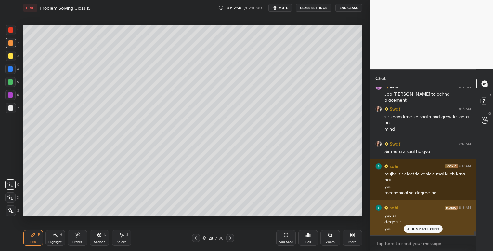
click at [415, 230] on p "JUMP TO LATEST" at bounding box center [425, 228] width 28 height 4
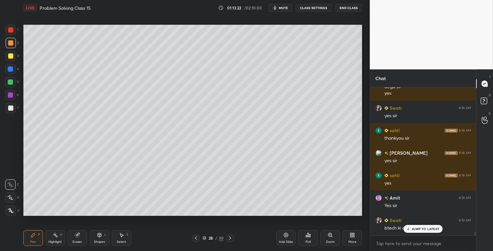
scroll to position [5793, 0]
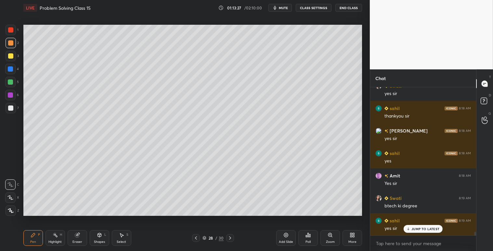
click at [73, 236] on div "Eraser" at bounding box center [77, 238] width 19 height 16
click at [6, 208] on span "Erase all" at bounding box center [11, 210] width 10 height 5
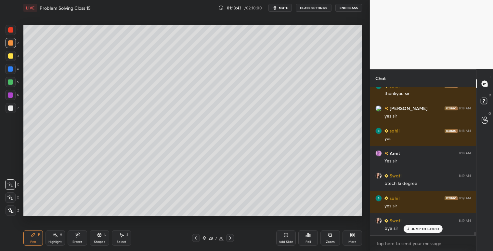
scroll to position [5838, 0]
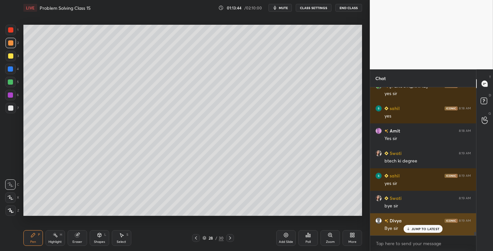
click at [436, 227] on p "JUMP TO LATEST" at bounding box center [425, 228] width 28 height 4
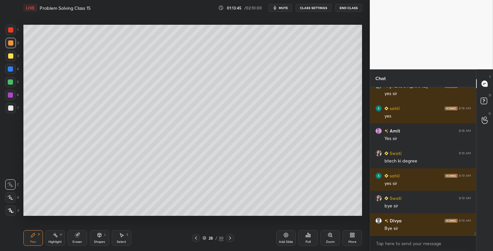
click at [354, 9] on button "End Class" at bounding box center [348, 8] width 27 height 8
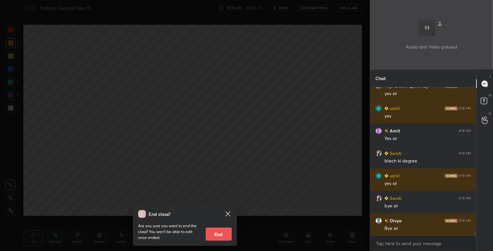
scroll to position [5861, 0]
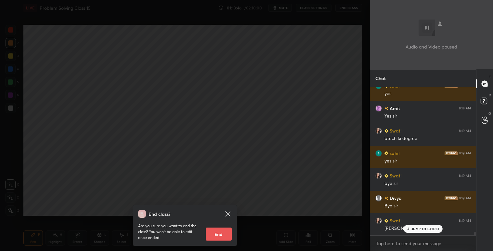
click at [215, 231] on button "End" at bounding box center [219, 233] width 26 height 13
type textarea "x"
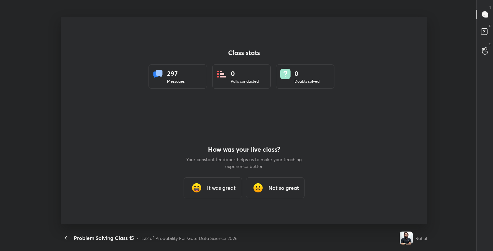
scroll to position [0, 0]
click at [202, 184] on img at bounding box center [196, 188] width 13 height 13
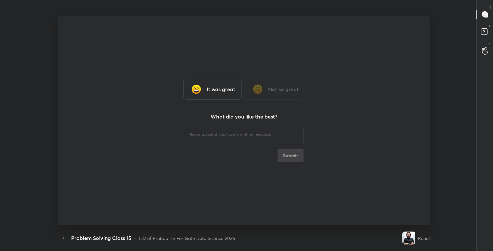
click at [219, 92] on h3 "It was great" at bounding box center [221, 89] width 29 height 8
click at [270, 88] on h3 "Not so great" at bounding box center [283, 89] width 31 height 8
click at [212, 90] on h3 "It was great" at bounding box center [221, 89] width 29 height 8
click at [296, 161] on div "​ Submit" at bounding box center [244, 143] width 120 height 36
click at [278, 89] on h3 "Not so great" at bounding box center [283, 89] width 31 height 8
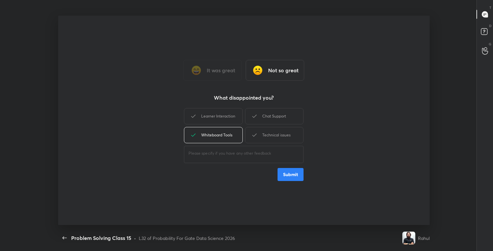
click at [218, 65] on div "It was great" at bounding box center [212, 70] width 58 height 21
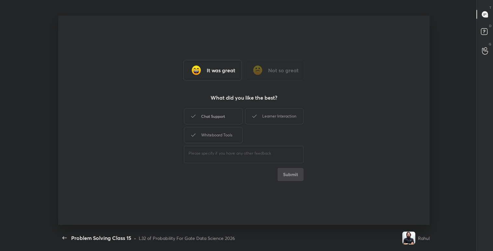
click at [222, 116] on div "Chat Support" at bounding box center [213, 116] width 58 height 16
click at [222, 131] on div "Whiteboard Tools" at bounding box center [213, 135] width 58 height 16
click at [267, 112] on div "Learner Interaction" at bounding box center [274, 116] width 58 height 16
click at [290, 173] on button "Submit" at bounding box center [291, 174] width 26 height 13
